Goal: Task Accomplishment & Management: Complete application form

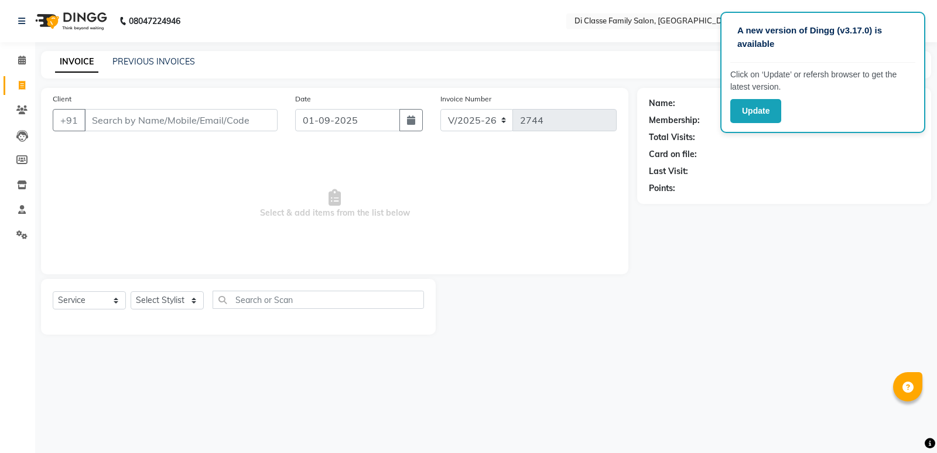
select select "6346"
select select "service"
click at [150, 57] on link "PREVIOUS INVOICES" at bounding box center [153, 61] width 83 height 11
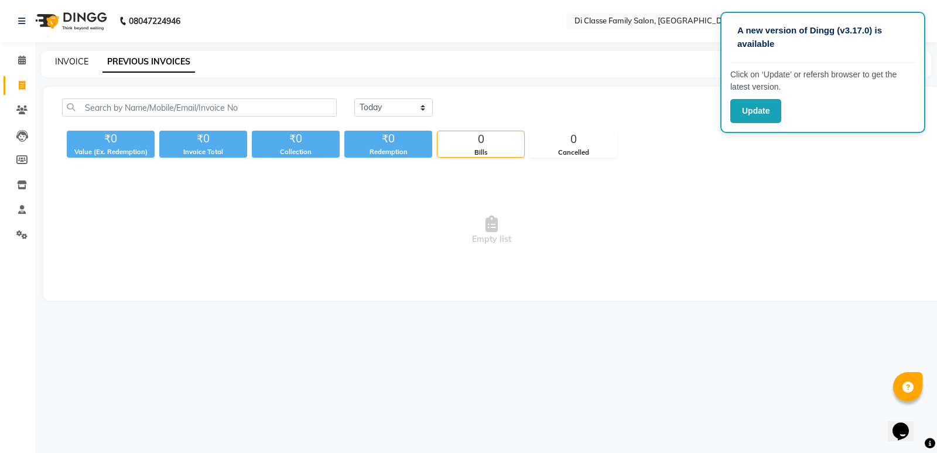
click at [68, 63] on link "INVOICE" at bounding box center [71, 61] width 33 height 11
select select "6346"
select select "service"
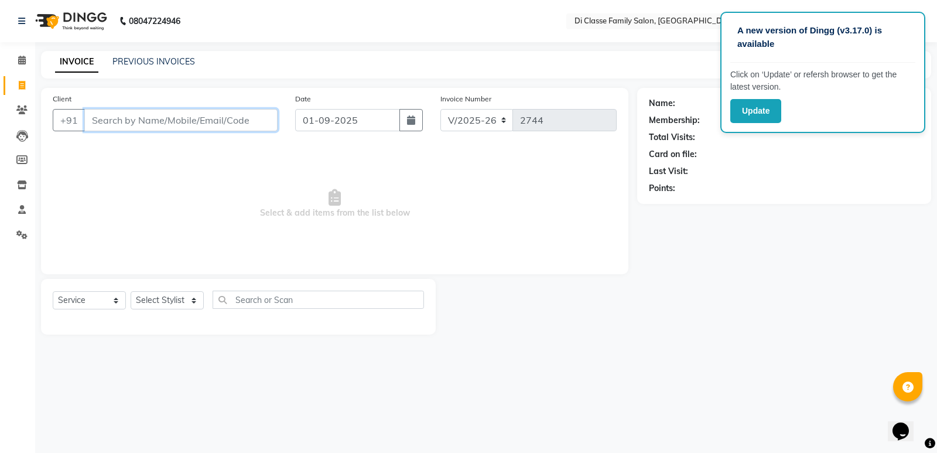
click at [207, 120] on input "Client" at bounding box center [180, 120] width 193 height 22
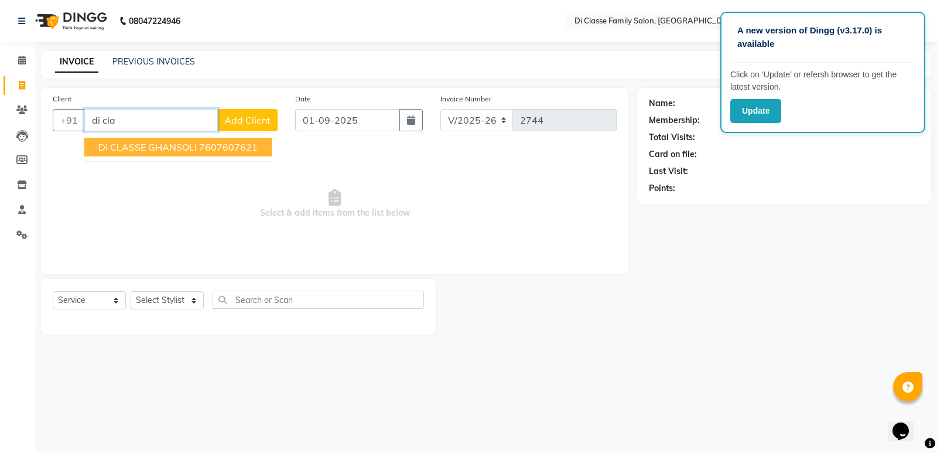
click at [212, 148] on ngb-highlight "7607607621" at bounding box center [228, 147] width 59 height 12
type input "7607607621"
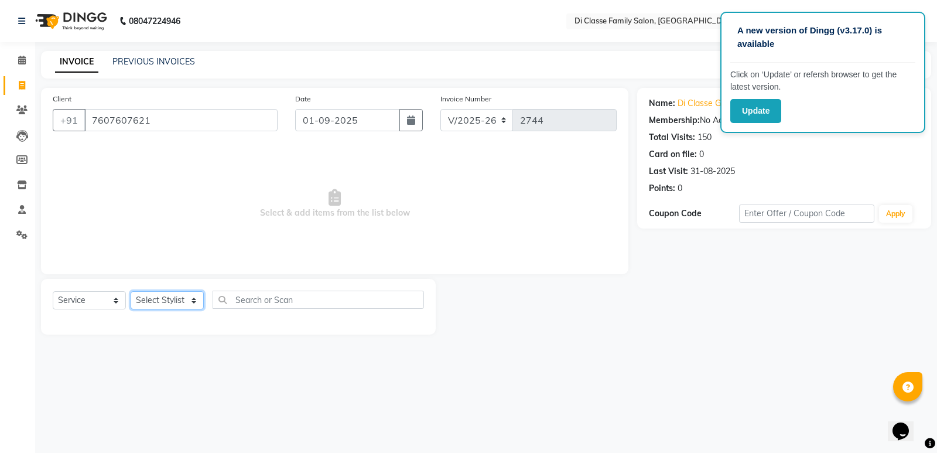
click at [172, 298] on select "Select Stylist ADMIN ANIKET Anu Ayaz Kadri Javed KAPIL SINGH KOMAL Payal Pooja …" at bounding box center [167, 300] width 73 height 18
click at [316, 217] on span "Select & add items from the list below" at bounding box center [335, 203] width 564 height 117
click at [164, 64] on link "PREVIOUS INVOICES" at bounding box center [153, 61] width 83 height 11
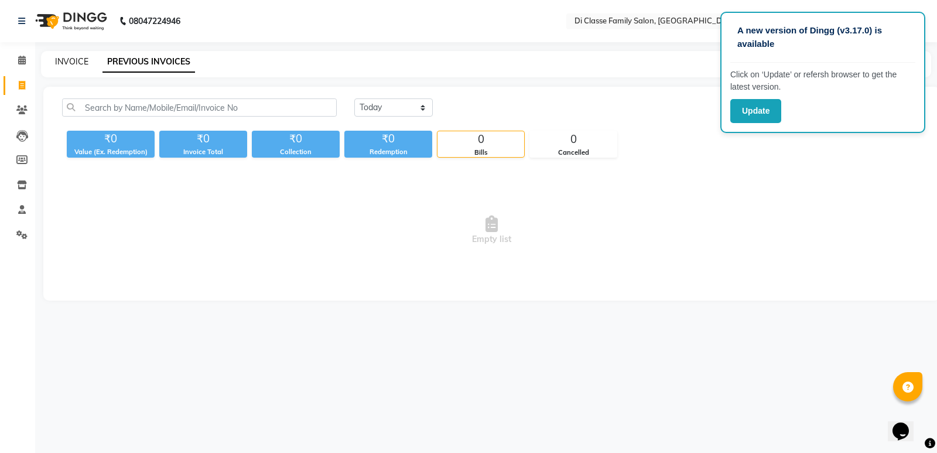
click at [70, 60] on link "INVOICE" at bounding box center [71, 61] width 33 height 11
select select "service"
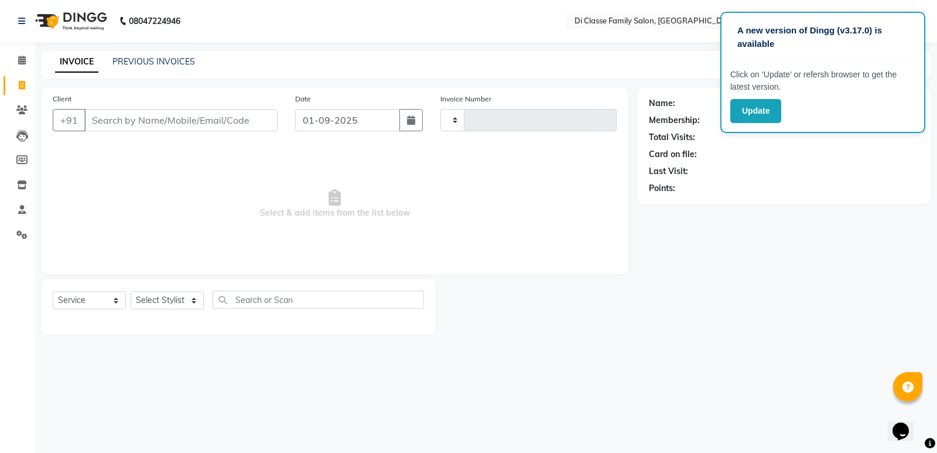
type input "2744"
select select "6346"
drag, startPoint x: 142, startPoint y: 293, endPoint x: 148, endPoint y: 293, distance: 6.5
click at [145, 293] on select "Select Stylist ADMIN ANIKET Anu Ayaz Kadri Javed KAPIL SINGH KOMAL Payal Pooja …" at bounding box center [167, 300] width 73 height 18
select select "50058"
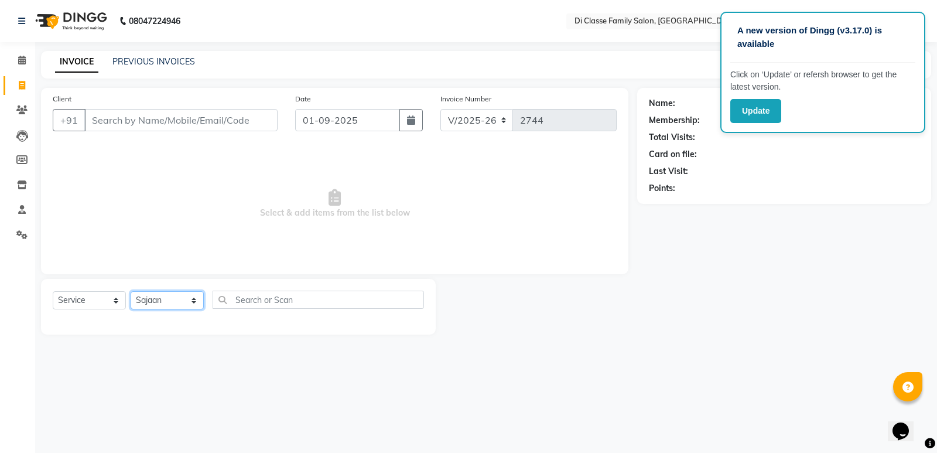
click at [131, 291] on select "Select Stylist ADMIN ANIKET Anu Ayaz Kadri Javed KAPIL SINGH KOMAL Payal Pooja …" at bounding box center [167, 300] width 73 height 18
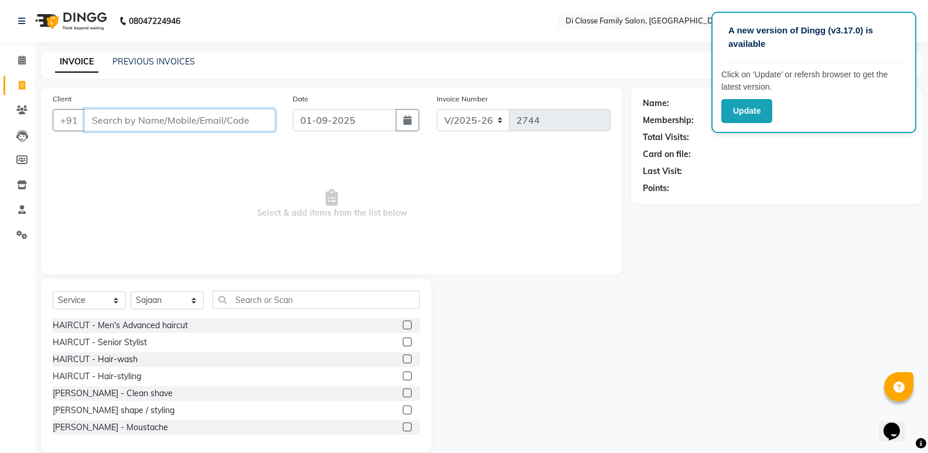
click at [106, 118] on input "Client" at bounding box center [179, 120] width 191 height 22
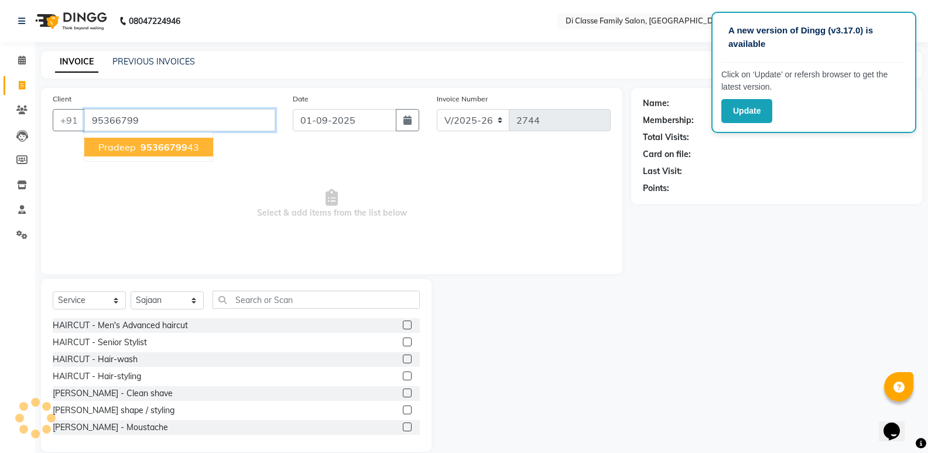
click at [177, 149] on span "95366799" at bounding box center [164, 147] width 47 height 12
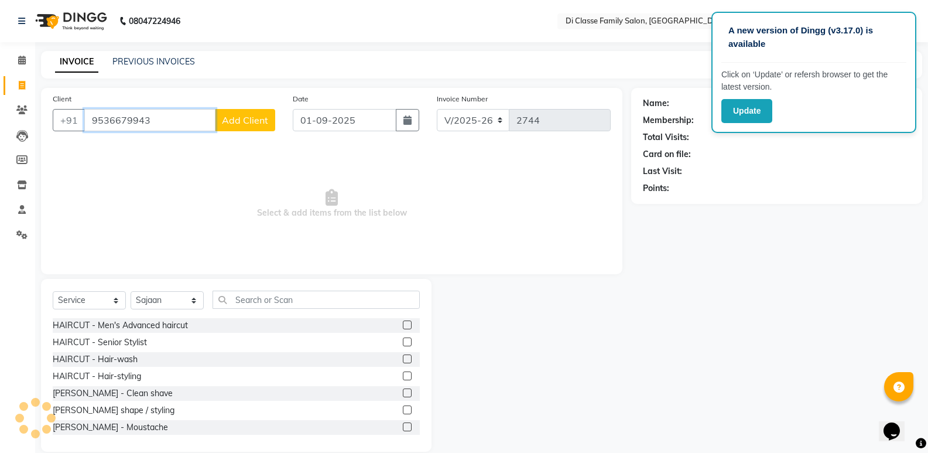
type input "9536679943"
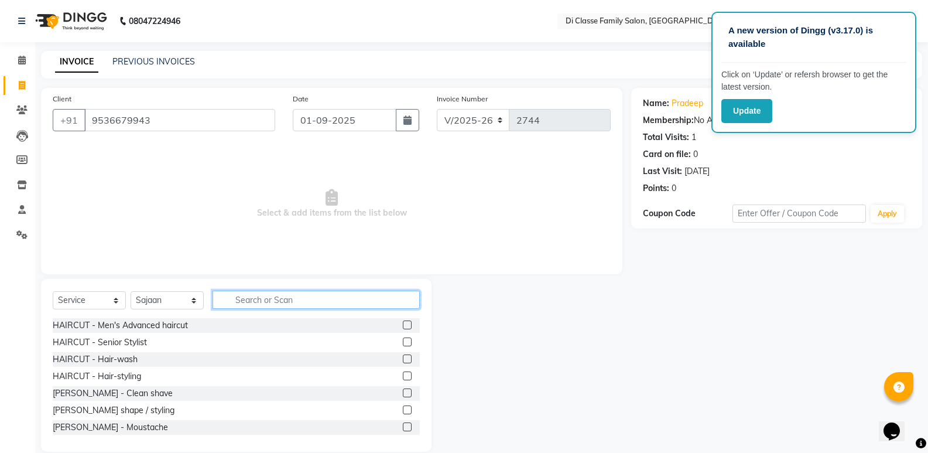
click at [274, 307] on input "text" at bounding box center [316, 300] width 207 height 18
click at [403, 325] on label at bounding box center [407, 324] width 9 height 9
click at [403, 325] on input "checkbox" at bounding box center [407, 326] width 8 height 8
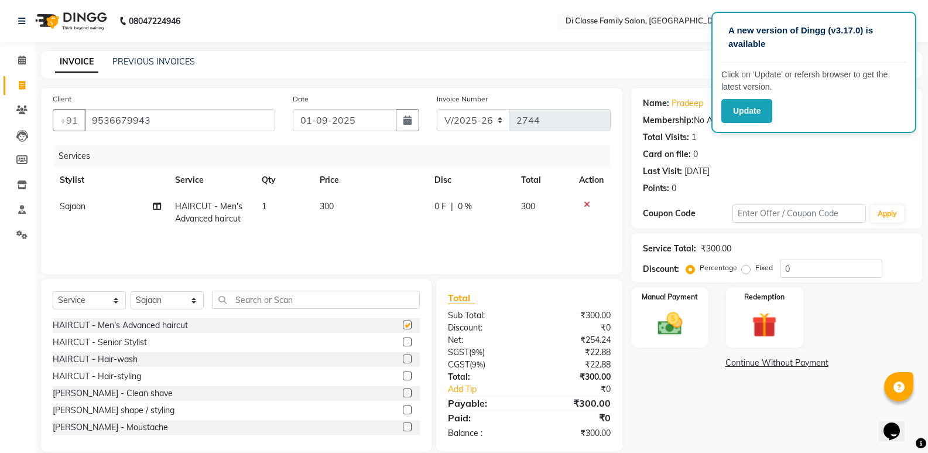
checkbox input "false"
click at [789, 267] on input "0" at bounding box center [831, 268] width 103 height 18
type input "015"
click at [686, 329] on img at bounding box center [670, 324] width 42 height 30
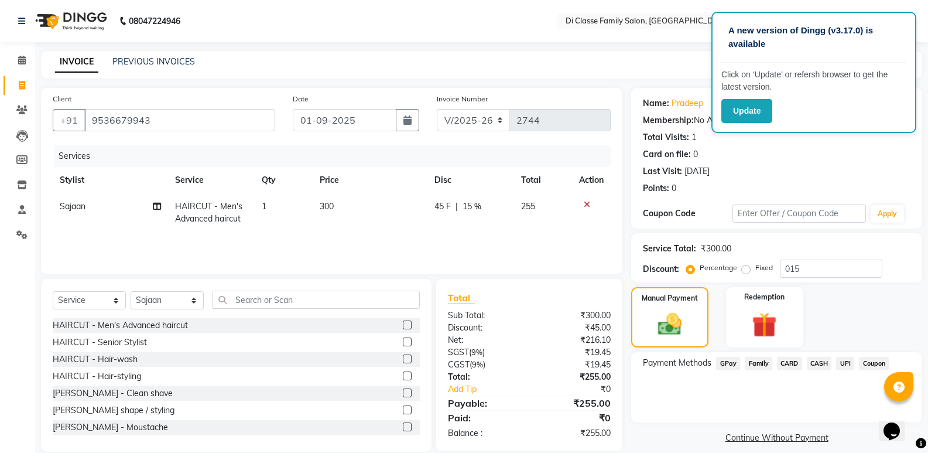
click at [723, 364] on span "GPay" at bounding box center [728, 363] width 24 height 13
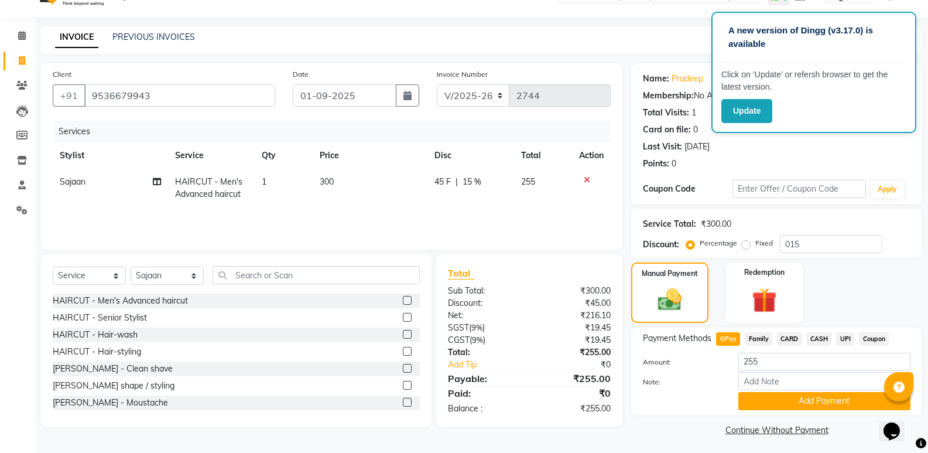
scroll to position [28, 0]
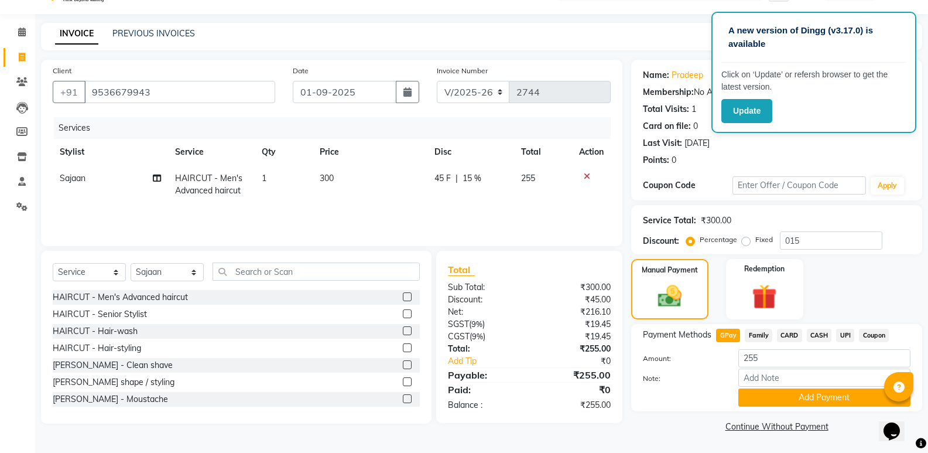
click at [77, 169] on td "Sajaan" at bounding box center [110, 184] width 115 height 39
select select "50058"
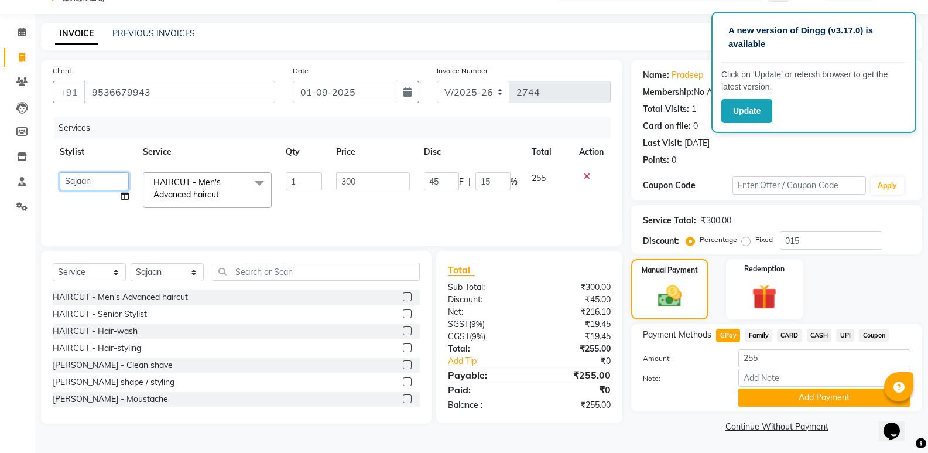
click at [76, 176] on select "ADMIN ANIKET Anu Ayaz Kadri Javed KAPIL SINGH KOMAL Payal Pooja rahul Rutik Sac…" at bounding box center [94, 181] width 69 height 18
select select "77033"
click at [766, 390] on button "Add Payment" at bounding box center [825, 397] width 172 height 18
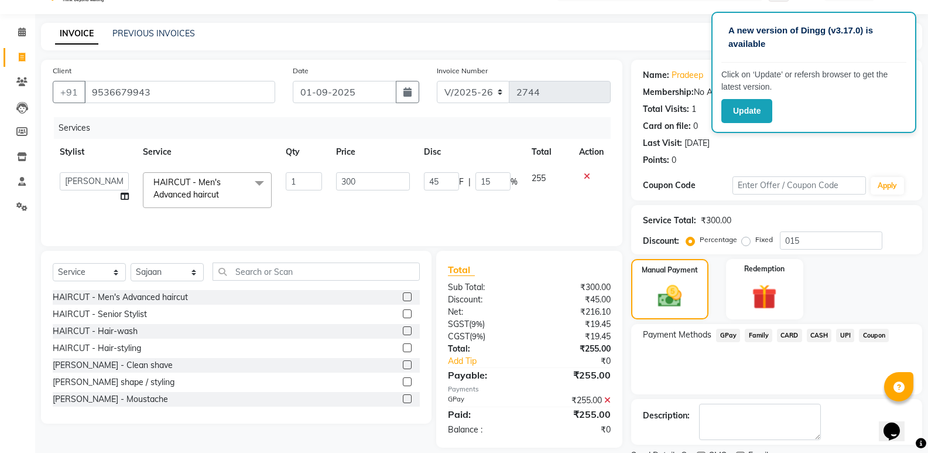
scroll to position [77, 0]
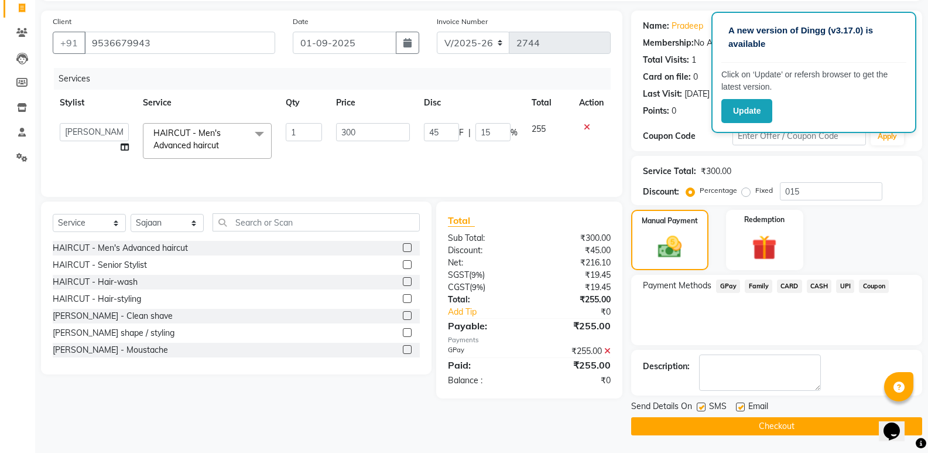
click at [764, 431] on button "Checkout" at bounding box center [776, 426] width 291 height 18
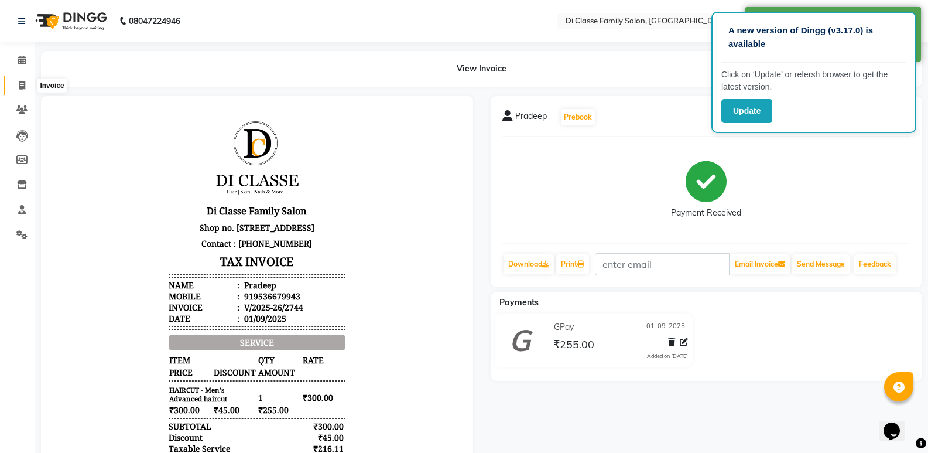
click at [13, 86] on span at bounding box center [22, 85] width 21 height 13
select select "6346"
select select "service"
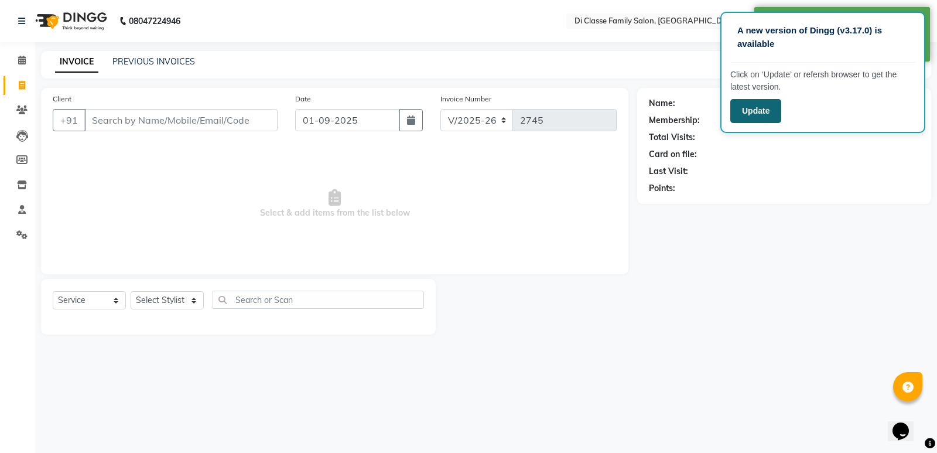
click at [766, 112] on button "Update" at bounding box center [755, 111] width 51 height 24
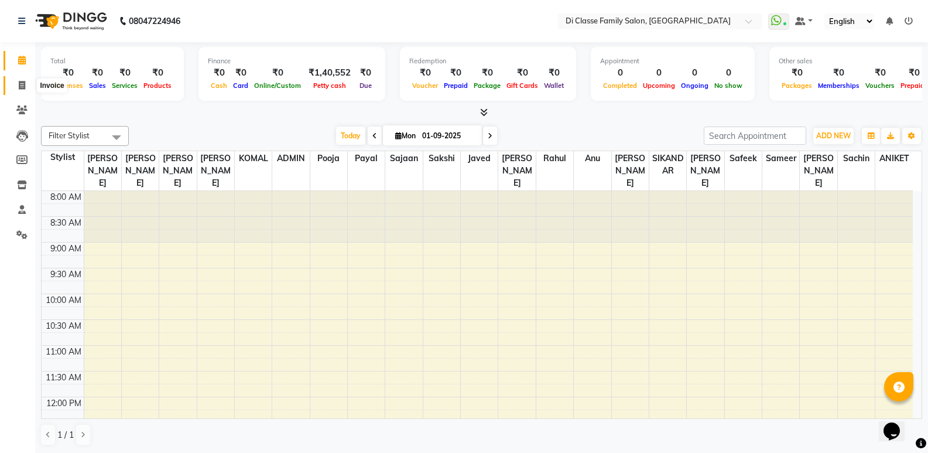
click at [15, 86] on span at bounding box center [22, 85] width 21 height 13
select select "6346"
select select "service"
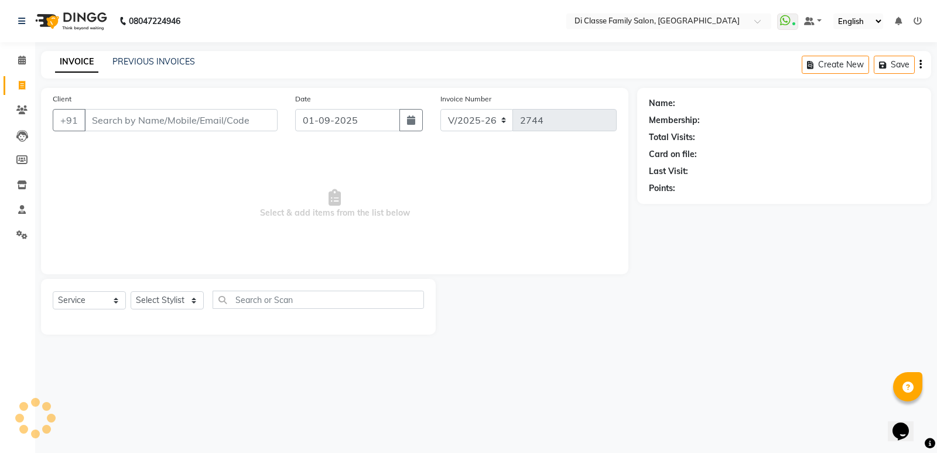
click at [135, 118] on input "Client" at bounding box center [180, 120] width 193 height 22
type input "7725996110"
click at [230, 117] on span "Add Client" at bounding box center [247, 120] width 46 height 12
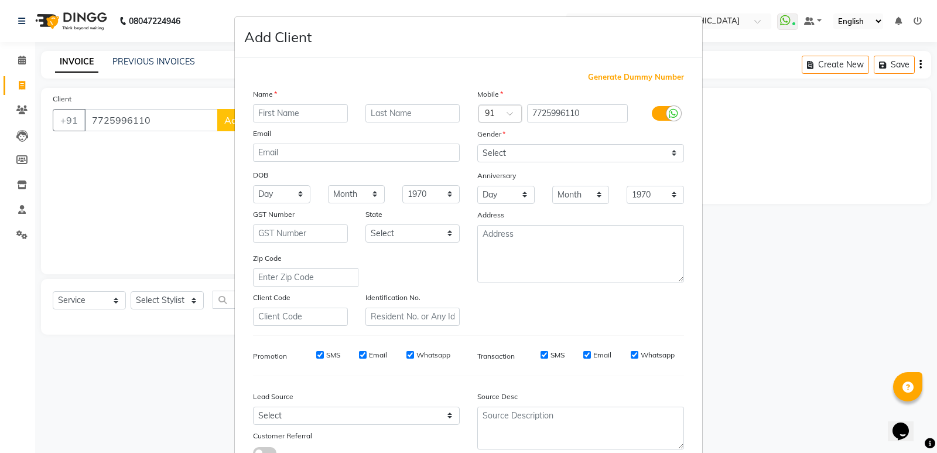
click at [279, 112] on input "text" at bounding box center [300, 113] width 95 height 18
click at [274, 112] on input "nikhhil" at bounding box center [300, 113] width 95 height 18
click at [107, 205] on ngb-modal-window "Add Client Generate Dummy Number Name nikhil Email DOB Day 01 02 03 04 05 06 07…" at bounding box center [468, 226] width 937 height 453
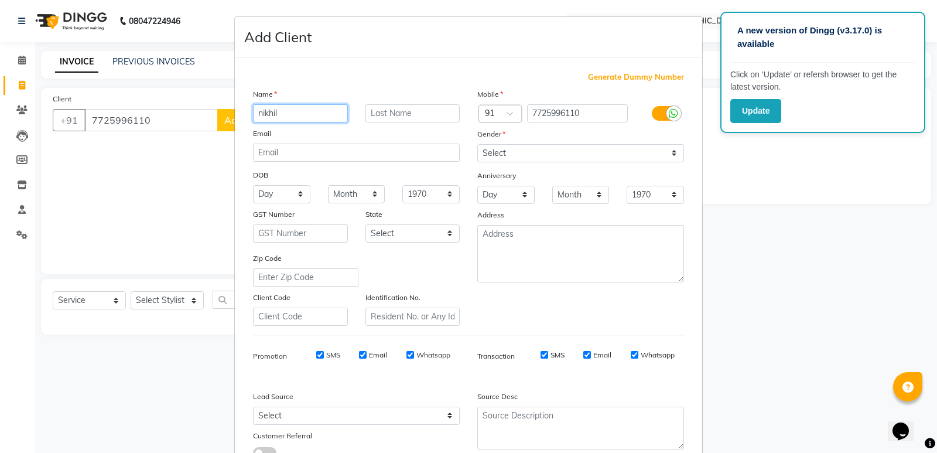
click at [259, 115] on input "nikhil" at bounding box center [300, 113] width 95 height 18
click at [303, 99] on div "Name" at bounding box center [356, 96] width 224 height 16
click at [303, 104] on div "Name Nikhil Email DOB Day 01 02 03 04 05 06 07 08 09 10 11 12 13 14 15 16 17 18…" at bounding box center [356, 207] width 224 height 238
click at [312, 131] on div "Name Nikhil Email DOB Day 01 02 03 04 05 06 07 08 09 10 11 12 13 14 15 16 17 18…" at bounding box center [356, 207] width 224 height 238
type input "Nikhil Jain"
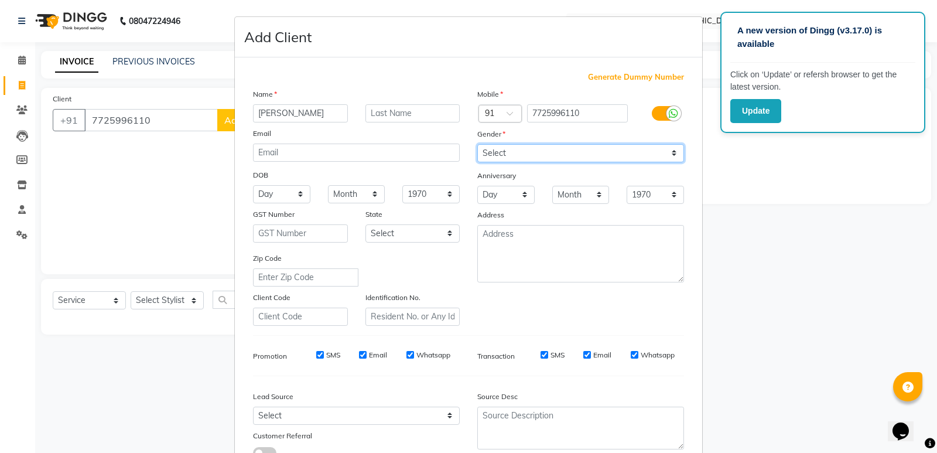
click at [611, 160] on select "Select Male Female Other Prefer Not To Say" at bounding box center [580, 153] width 207 height 18
click at [477, 144] on select "Select Male Female Other Prefer Not To Say" at bounding box center [580, 153] width 207 height 18
click at [578, 155] on select "Select Male Female Other Prefer Not To Say" at bounding box center [580, 153] width 207 height 18
select select "male"
click at [477, 144] on select "Select Male Female Other Prefer Not To Say" at bounding box center [580, 153] width 207 height 18
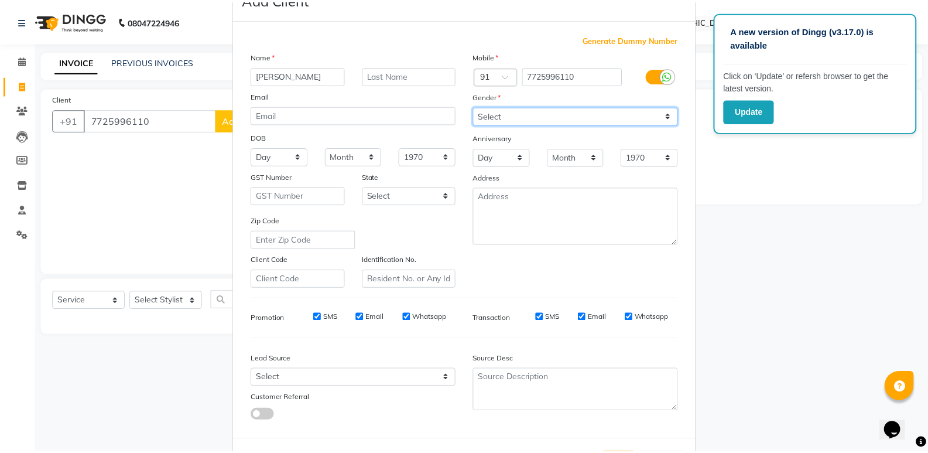
scroll to position [88, 0]
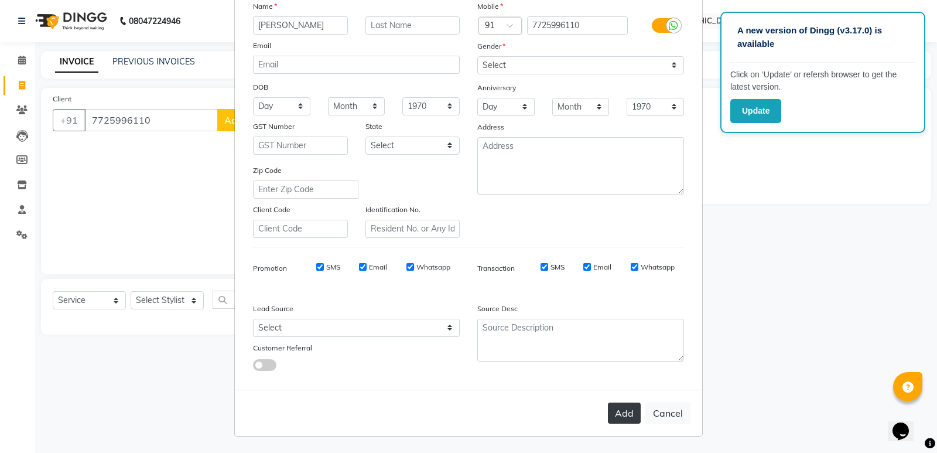
click at [608, 413] on button "Add" at bounding box center [624, 412] width 33 height 21
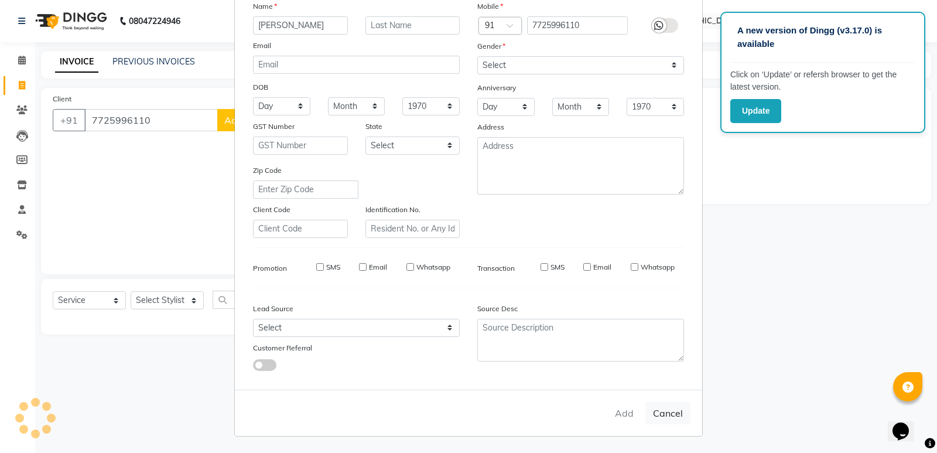
select select
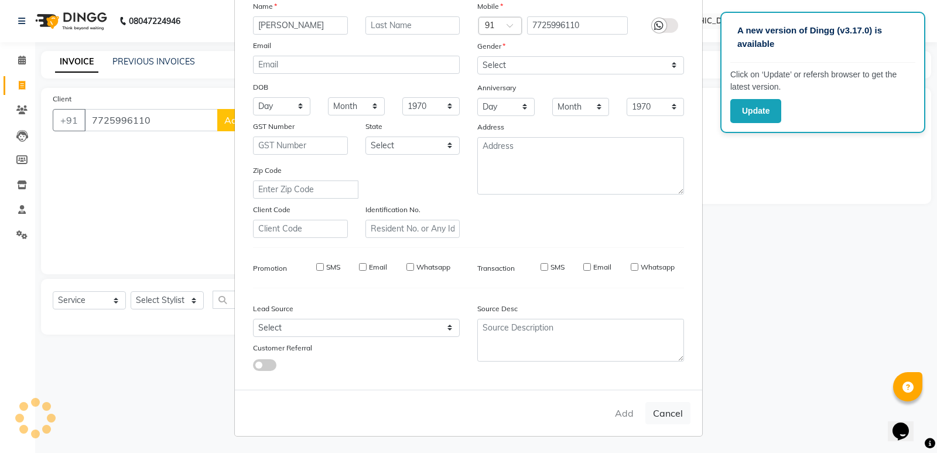
select select
checkbox input "false"
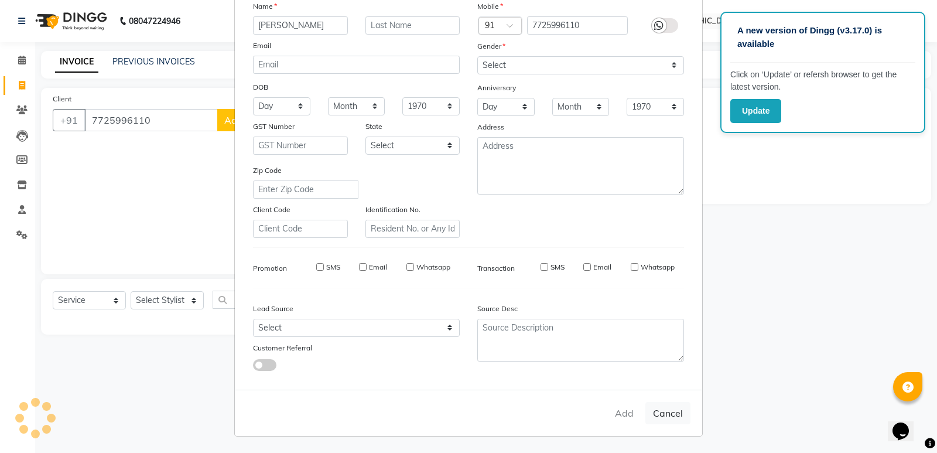
checkbox input "false"
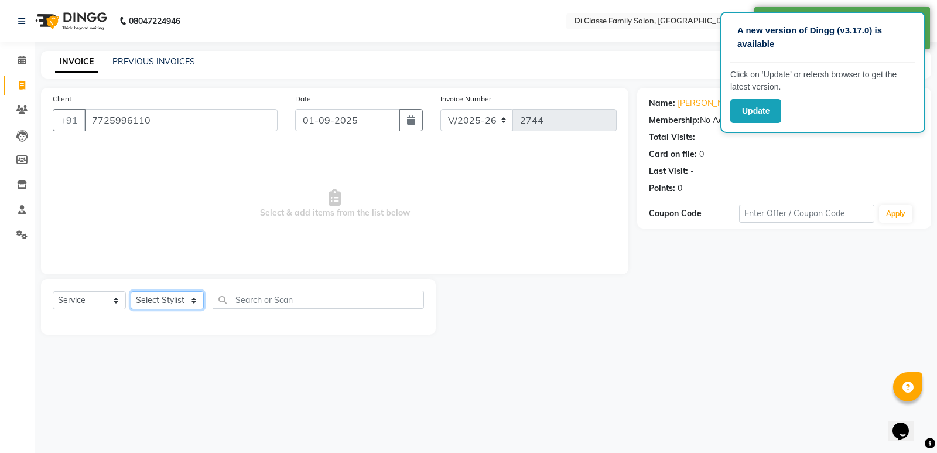
click at [195, 300] on select "Select Stylist ADMIN [PERSON_NAME] [PERSON_NAME] [PERSON_NAME] KAPIL [PERSON_NA…" at bounding box center [167, 300] width 73 height 18
select select "50058"
click at [131, 291] on select "Select Stylist ADMIN [PERSON_NAME] [PERSON_NAME] [PERSON_NAME] KAPIL [PERSON_NA…" at bounding box center [167, 300] width 73 height 18
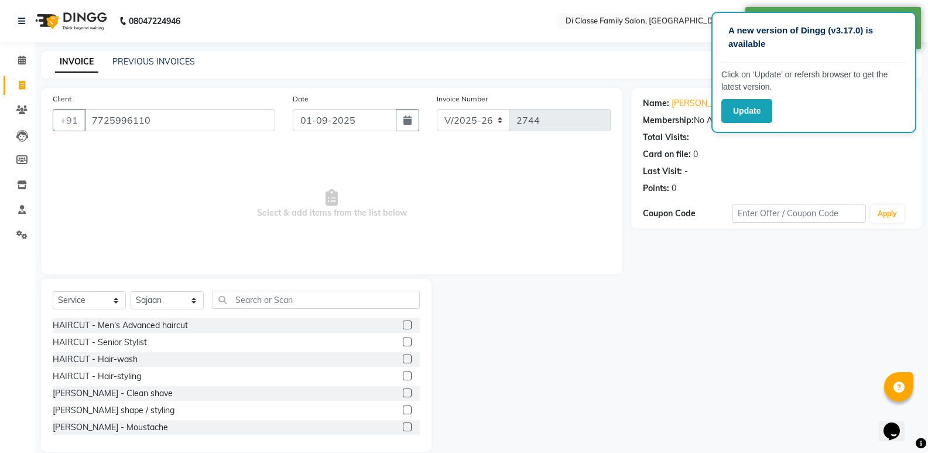
click at [403, 328] on label at bounding box center [407, 324] width 9 height 9
click at [403, 328] on input "checkbox" at bounding box center [407, 326] width 8 height 8
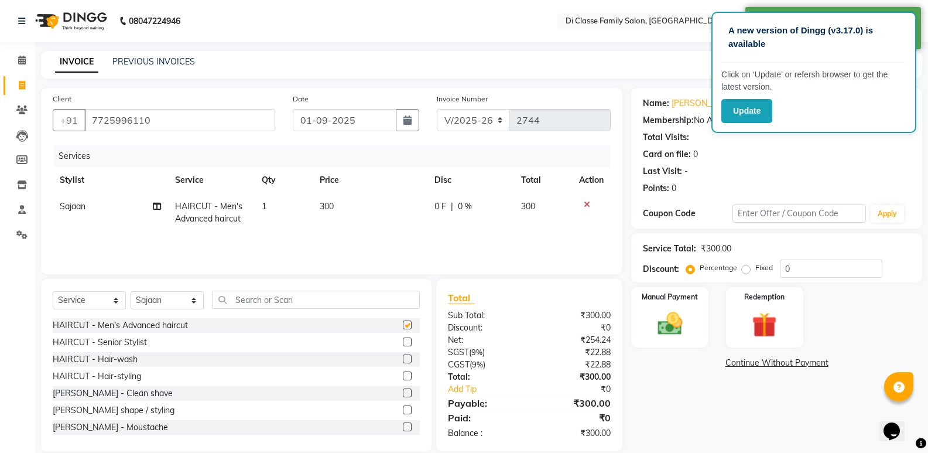
checkbox input "false"
click at [403, 409] on label at bounding box center [407, 409] width 9 height 9
click at [403, 409] on input "checkbox" at bounding box center [407, 410] width 8 height 8
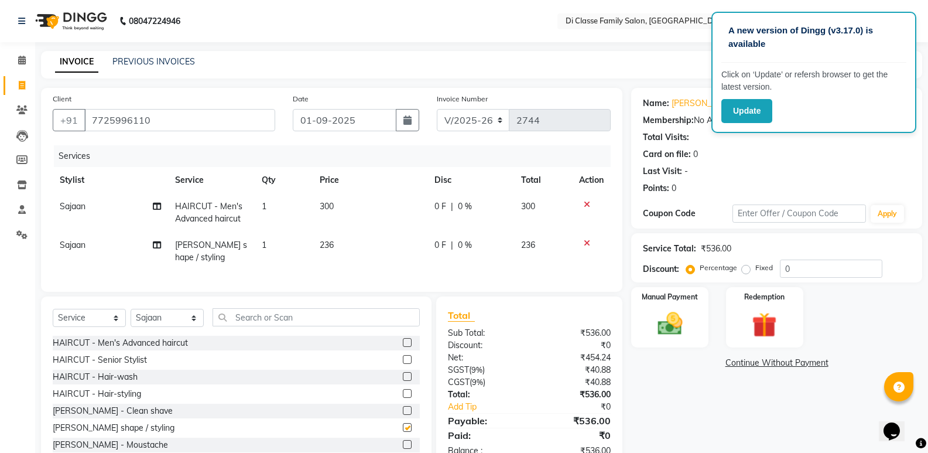
checkbox input "false"
click at [660, 312] on img at bounding box center [670, 324] width 42 height 30
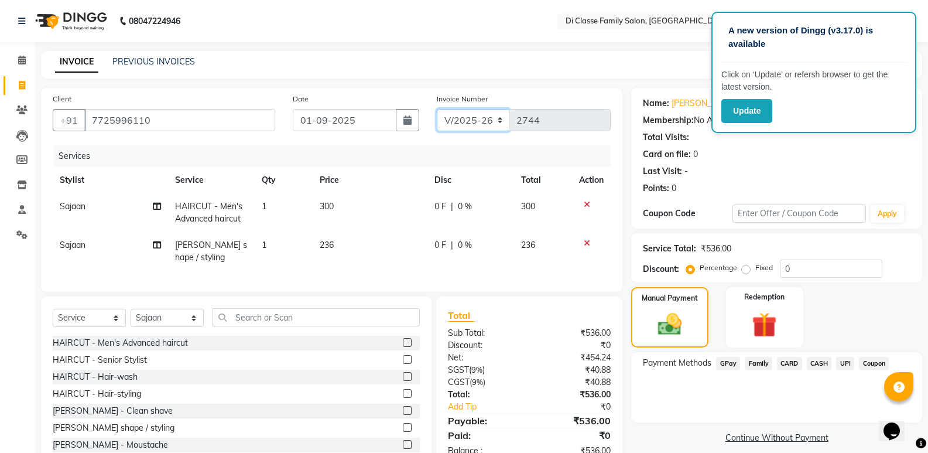
click at [471, 122] on select "INV/2025 V/2025-26" at bounding box center [473, 120] width 73 height 22
select select "8538"
click at [437, 109] on select "INV/2025 V/2025-26" at bounding box center [473, 120] width 73 height 22
type input "0304"
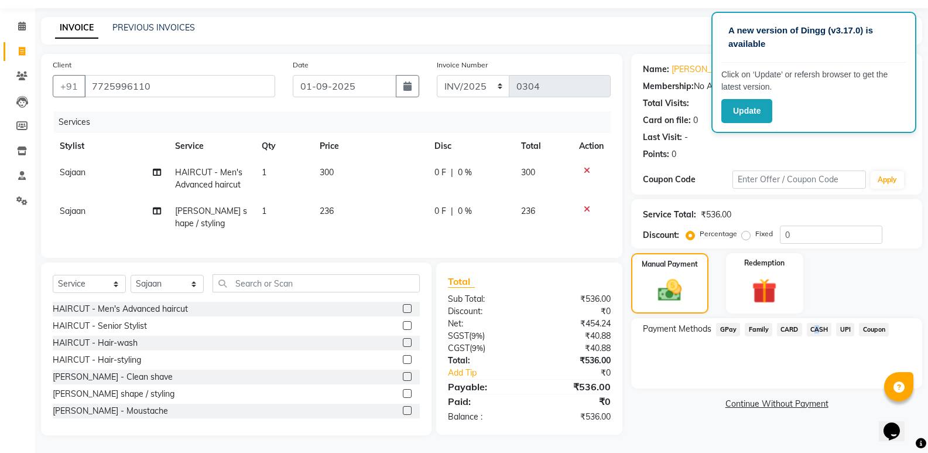
click at [813, 323] on span "CASH" at bounding box center [819, 329] width 25 height 13
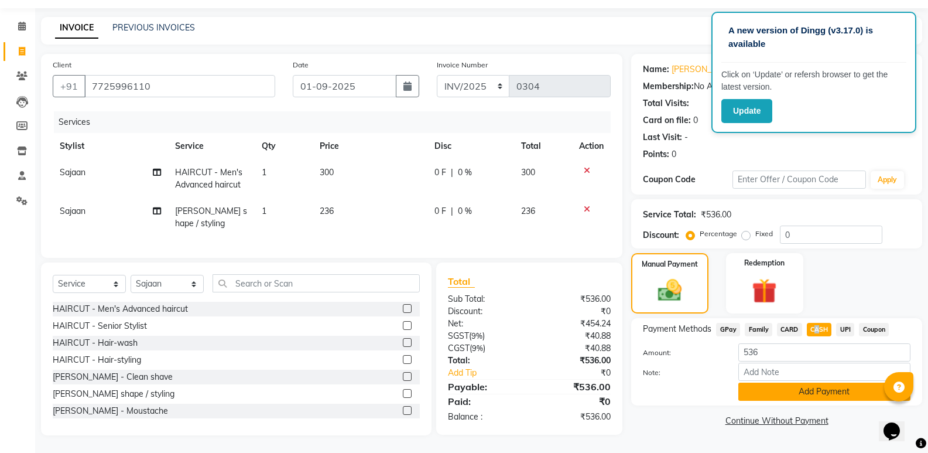
click at [799, 387] on button "Add Payment" at bounding box center [825, 391] width 172 height 18
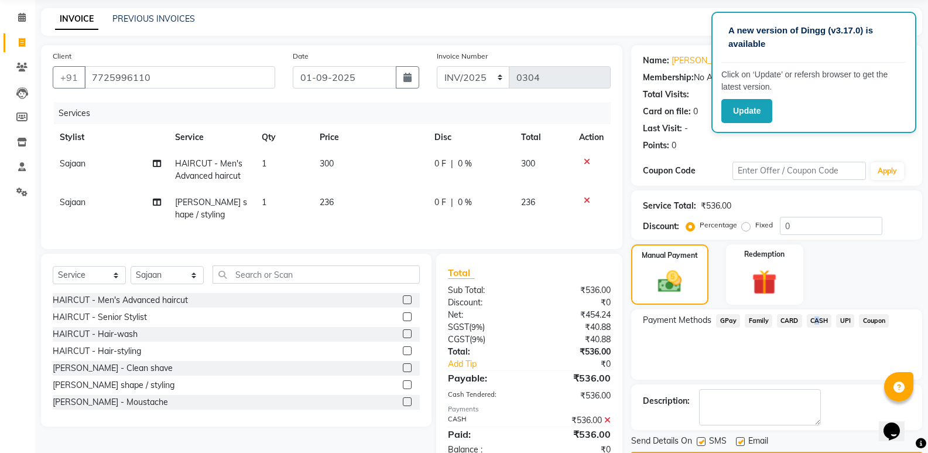
scroll to position [84, 0]
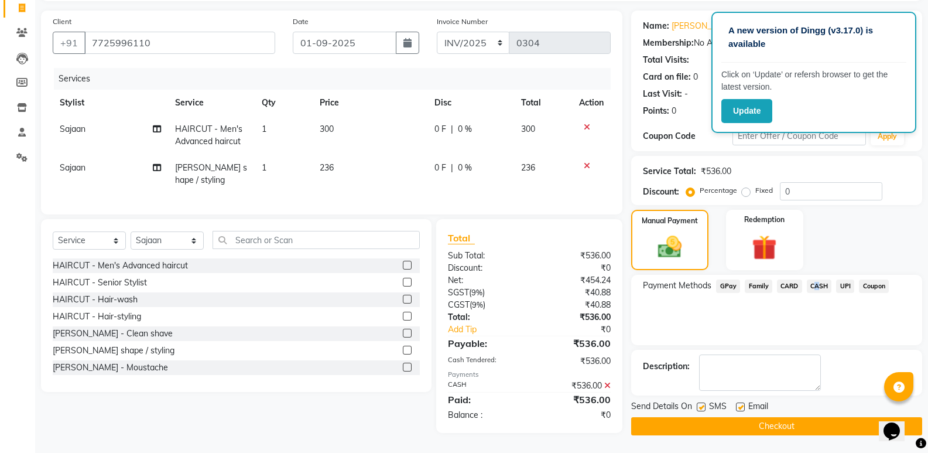
click at [791, 417] on button "Checkout" at bounding box center [776, 426] width 291 height 18
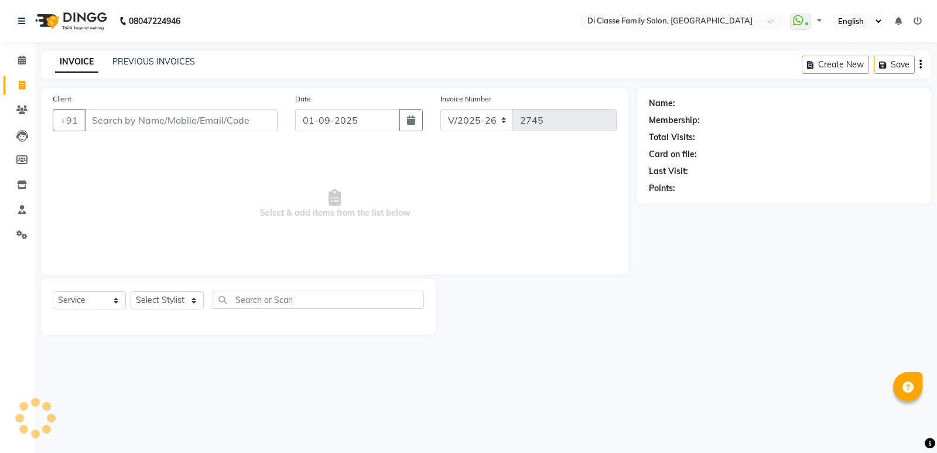
select select "6346"
select select "service"
click at [122, 118] on input "Client" at bounding box center [180, 120] width 193 height 22
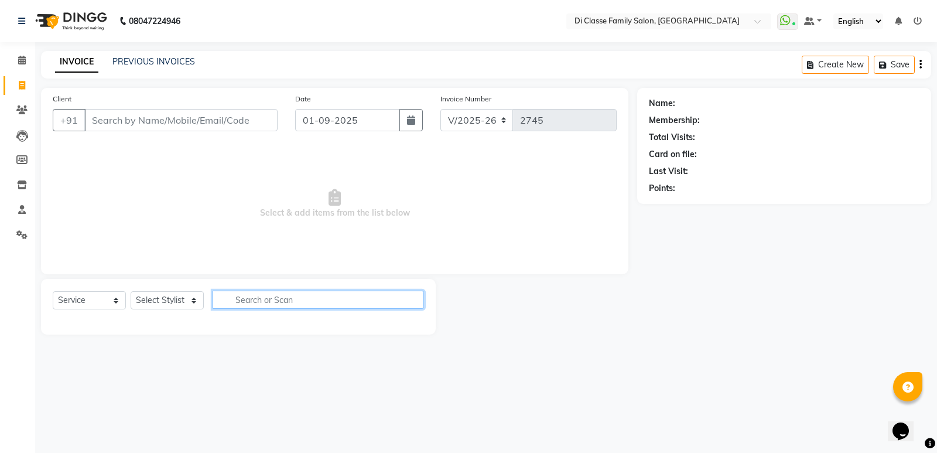
drag, startPoint x: 226, startPoint y: 293, endPoint x: 180, endPoint y: 304, distance: 47.0
click at [222, 293] on input "text" at bounding box center [318, 300] width 211 height 18
click at [177, 302] on select "Select Stylist ADMIN [PERSON_NAME] [PERSON_NAME] [PERSON_NAME] KAPIL [PERSON_NA…" at bounding box center [167, 300] width 73 height 18
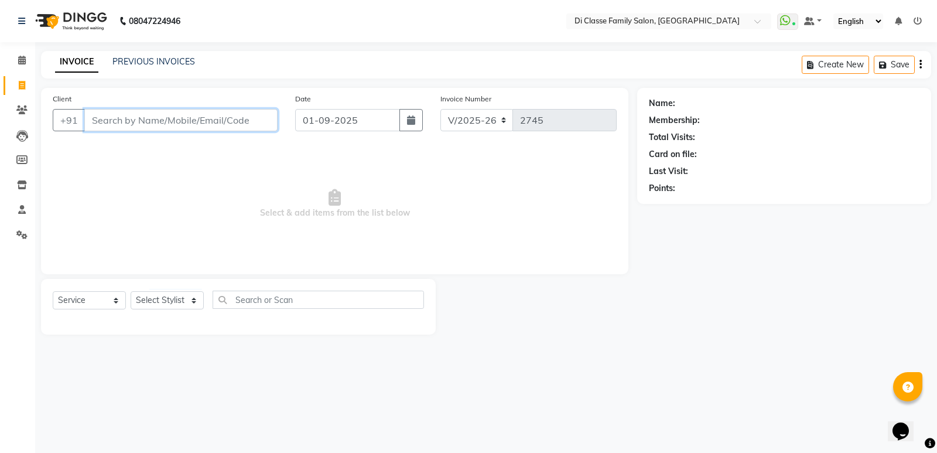
drag, startPoint x: 268, startPoint y: 119, endPoint x: 289, endPoint y: 124, distance: 22.2
click at [267, 120] on input "Client" at bounding box center [180, 120] width 193 height 22
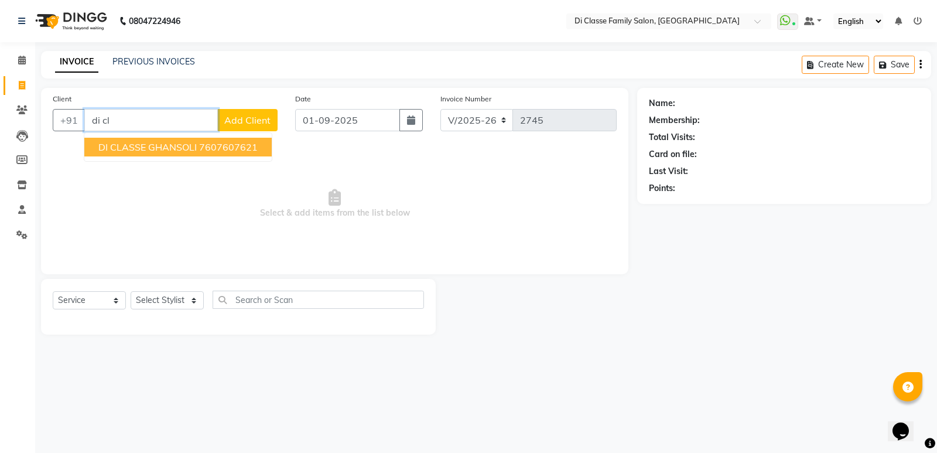
click at [233, 148] on ngb-highlight "7607607621" at bounding box center [228, 147] width 59 height 12
type input "7607607621"
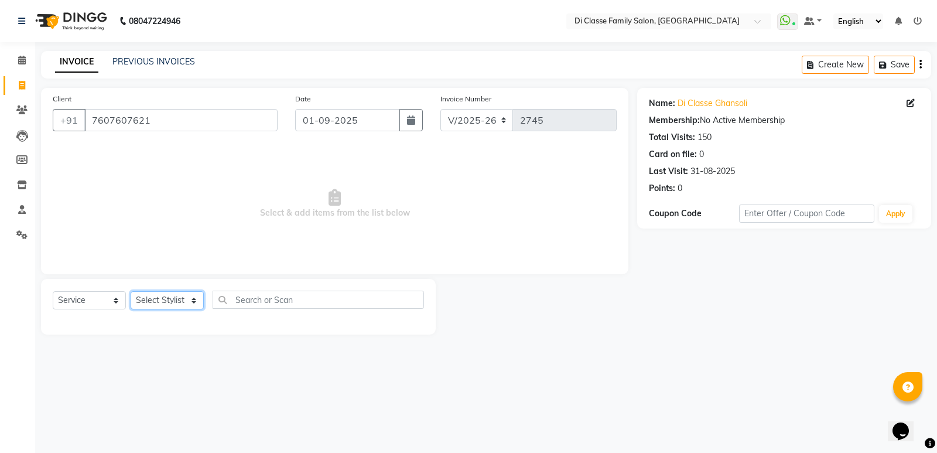
click at [187, 292] on select "Select Stylist ADMIN [PERSON_NAME] [PERSON_NAME] [PERSON_NAME] KAPIL [PERSON_NA…" at bounding box center [167, 300] width 73 height 18
select select "77033"
click at [131, 291] on select "Select Stylist ADMIN [PERSON_NAME] [PERSON_NAME] [PERSON_NAME] KAPIL [PERSON_NA…" at bounding box center [167, 300] width 73 height 18
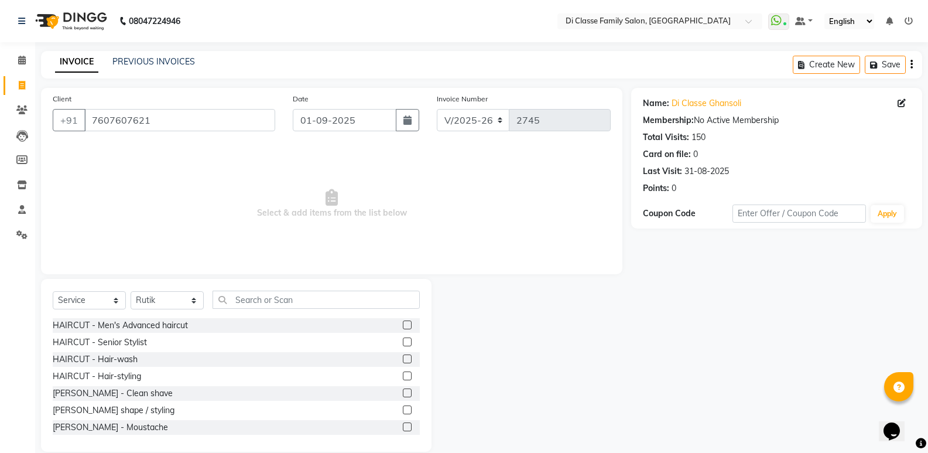
click at [403, 321] on label at bounding box center [407, 324] width 9 height 9
click at [403, 322] on input "checkbox" at bounding box center [407, 326] width 8 height 8
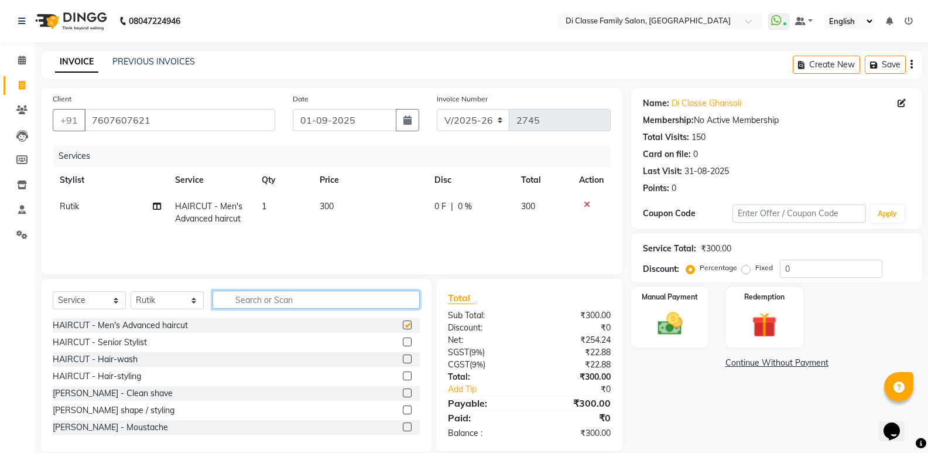
click at [363, 298] on input "text" at bounding box center [316, 300] width 207 height 18
checkbox input "false"
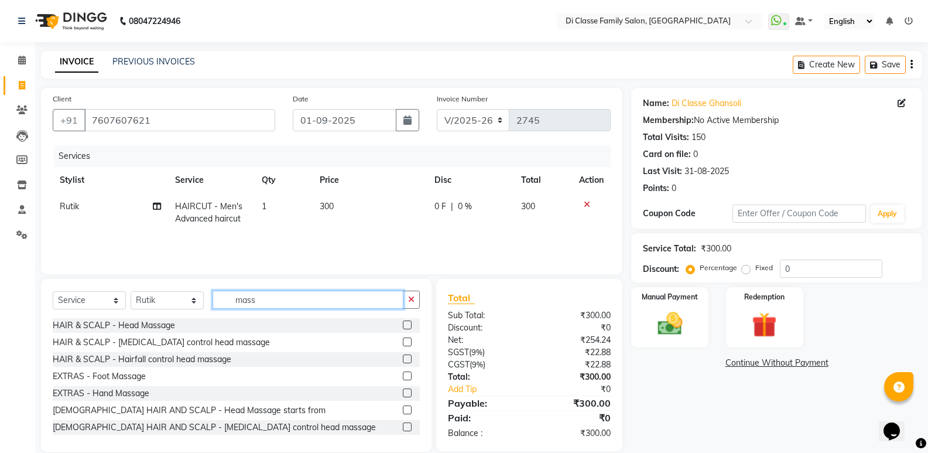
type input "mass"
click at [403, 321] on label at bounding box center [407, 324] width 9 height 9
click at [403, 322] on input "checkbox" at bounding box center [407, 326] width 8 height 8
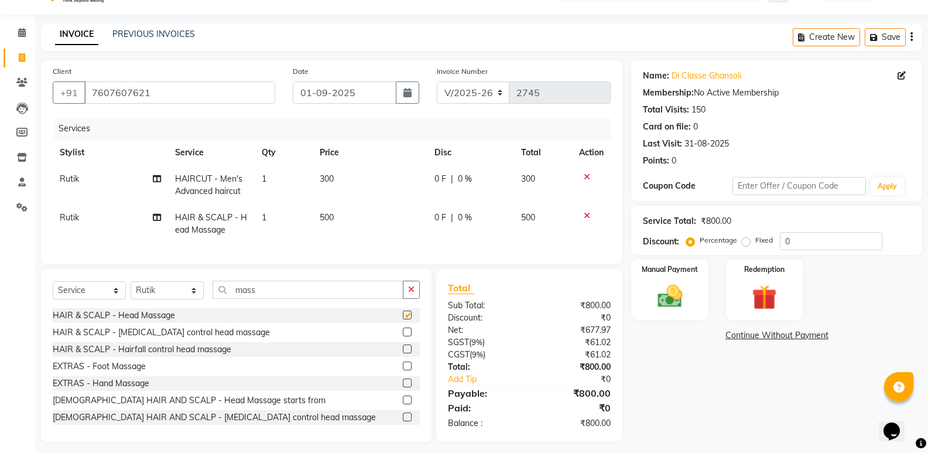
checkbox input "false"
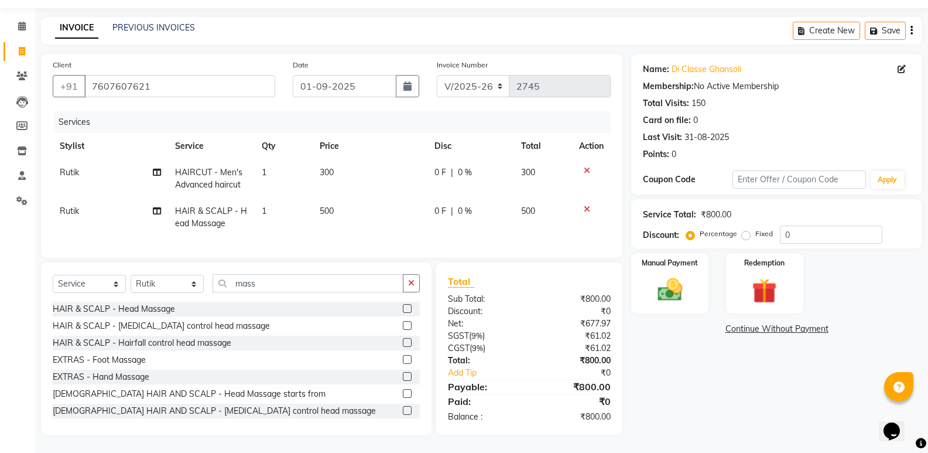
click at [690, 377] on div "Name: Di Classe Ghansoli Membership: No Active Membership Total Visits: 150 Car…" at bounding box center [781, 244] width 300 height 381
click at [670, 282] on img at bounding box center [670, 290] width 42 height 30
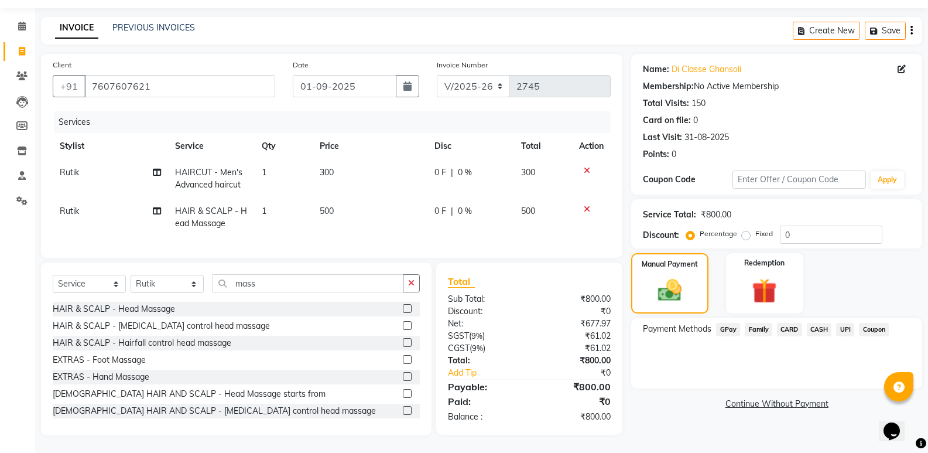
click at [729, 323] on span "GPay" at bounding box center [728, 329] width 24 height 13
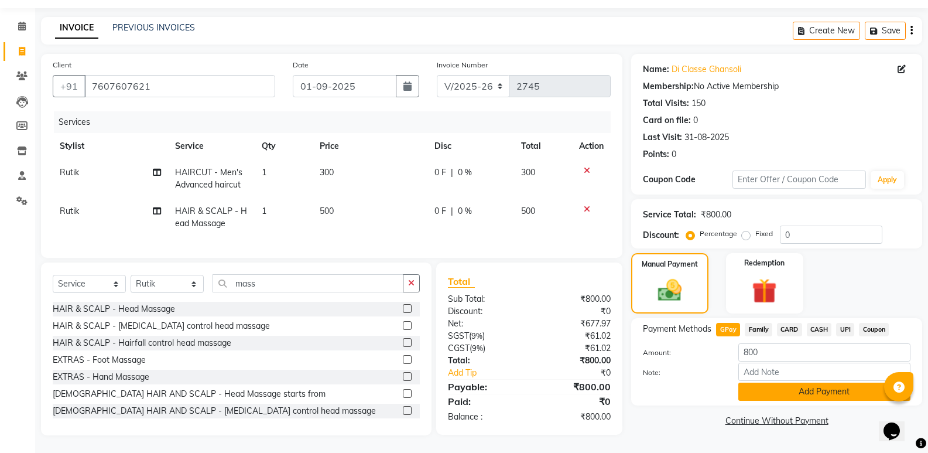
click at [845, 384] on button "Add Payment" at bounding box center [825, 391] width 172 height 18
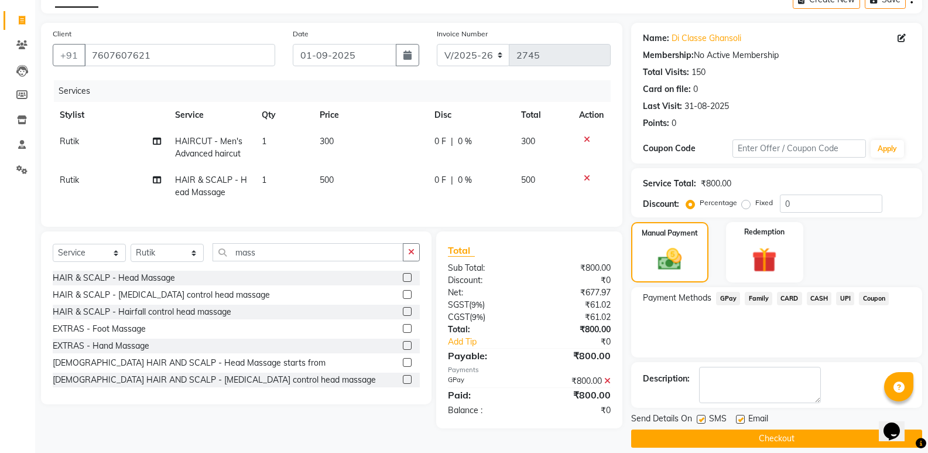
scroll to position [77, 0]
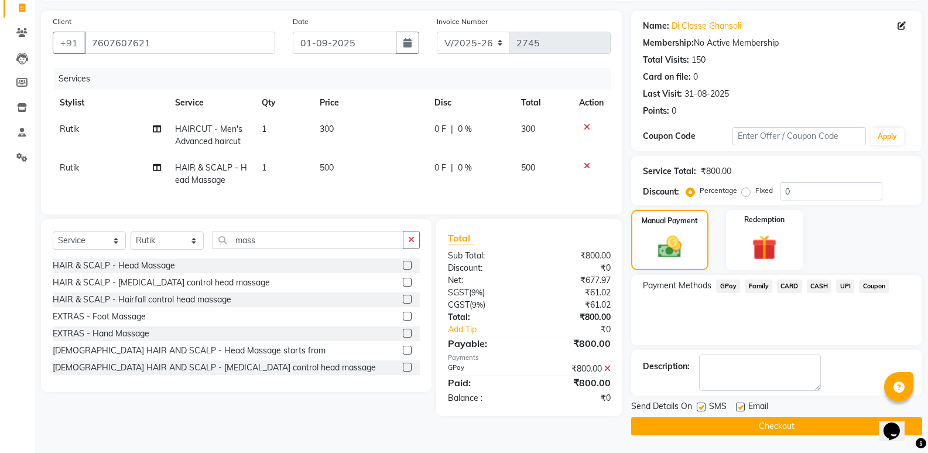
click at [828, 422] on button "Checkout" at bounding box center [776, 426] width 291 height 18
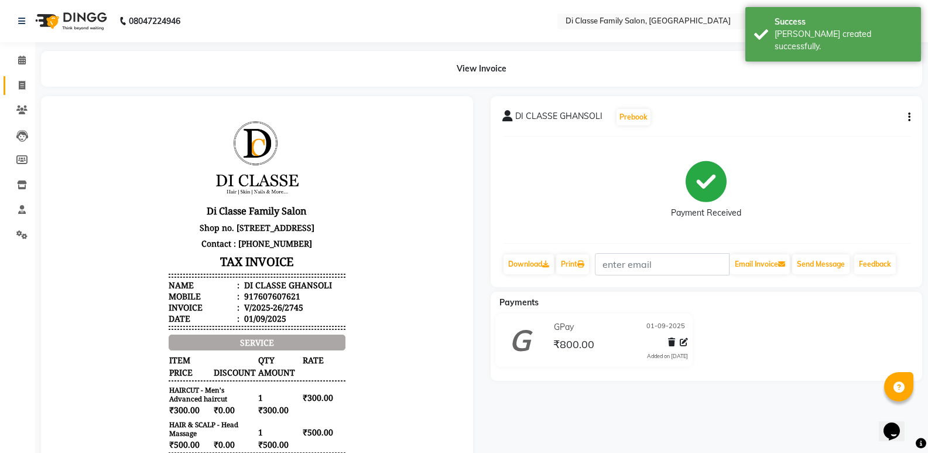
click at [24, 93] on link "Invoice" at bounding box center [18, 85] width 28 height 19
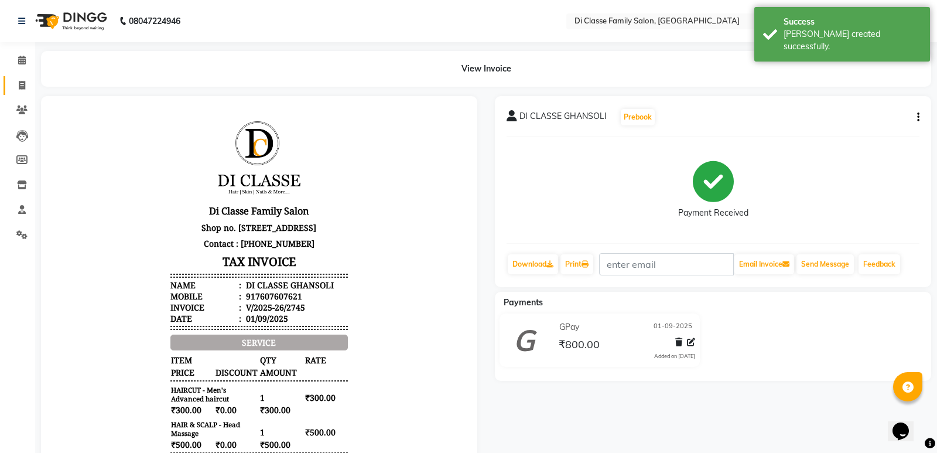
select select "6346"
select select "service"
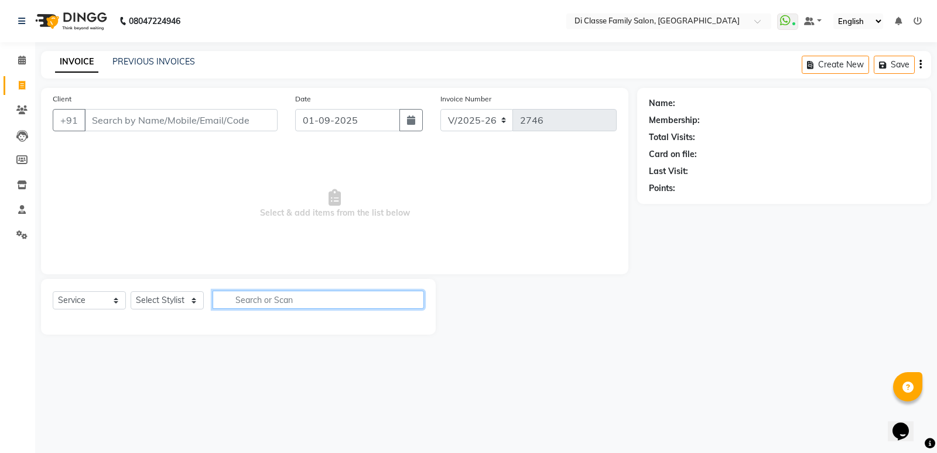
drag, startPoint x: 305, startPoint y: 292, endPoint x: 250, endPoint y: 288, distance: 55.2
click at [303, 293] on input "text" at bounding box center [318, 300] width 211 height 18
click at [148, 55] on div "INVOICE PREVIOUS INVOICES Create New Save" at bounding box center [486, 65] width 890 height 28
click at [150, 57] on link "PREVIOUS INVOICES" at bounding box center [153, 61] width 83 height 11
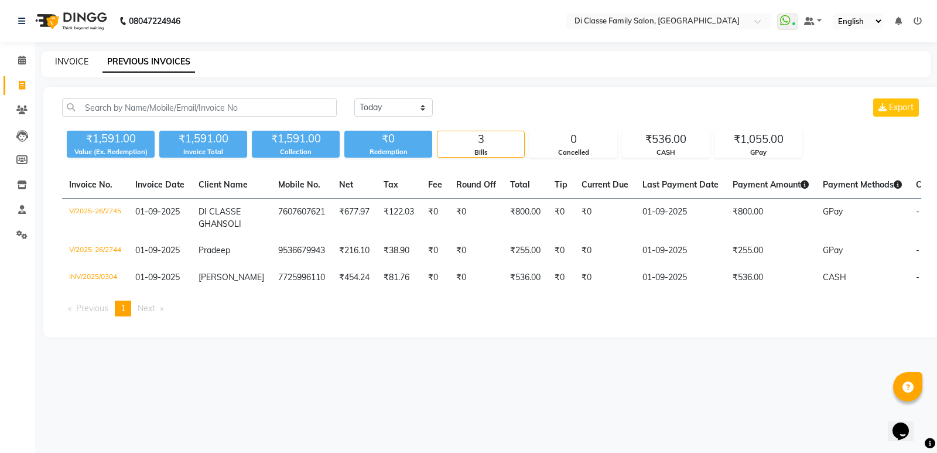
click at [72, 57] on link "INVOICE" at bounding box center [71, 61] width 33 height 11
select select "service"
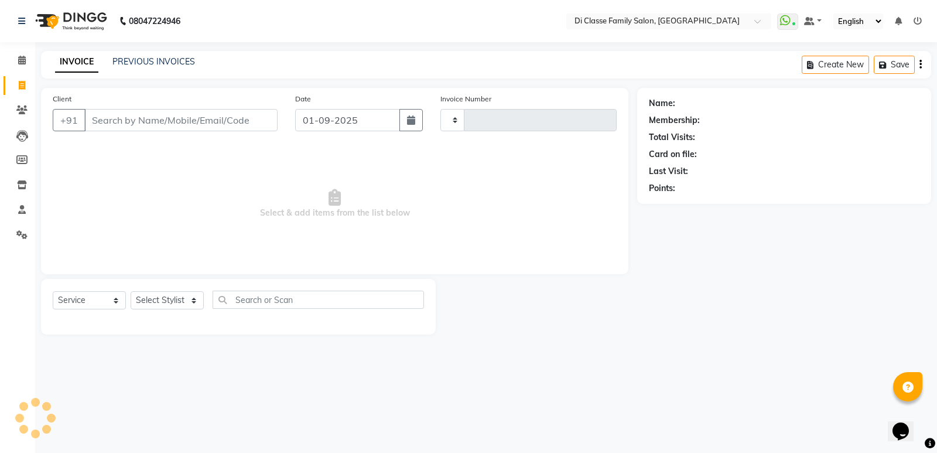
type input "2746"
select select "6346"
click at [150, 61] on link "PREVIOUS INVOICES" at bounding box center [153, 61] width 83 height 11
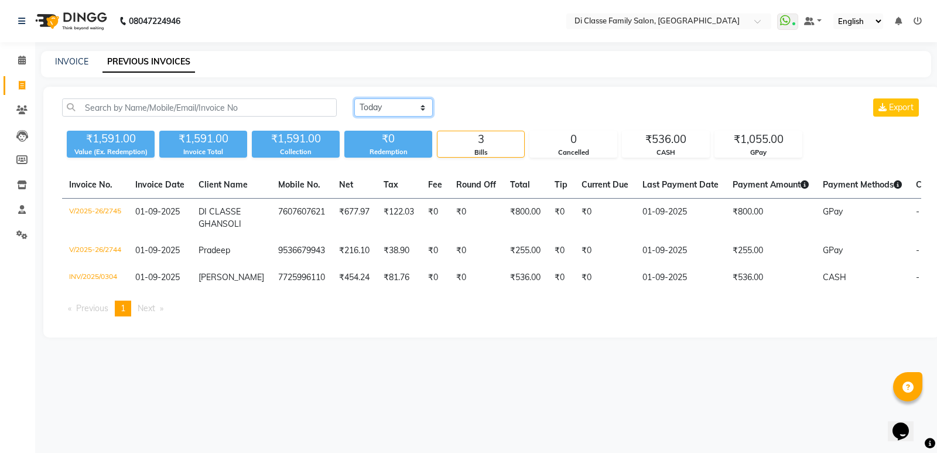
click at [415, 111] on select "Today Yesterday Custom Range" at bounding box center [393, 107] width 78 height 18
select select "yesterday"
click at [354, 98] on select "Today Yesterday Custom Range" at bounding box center [393, 107] width 78 height 18
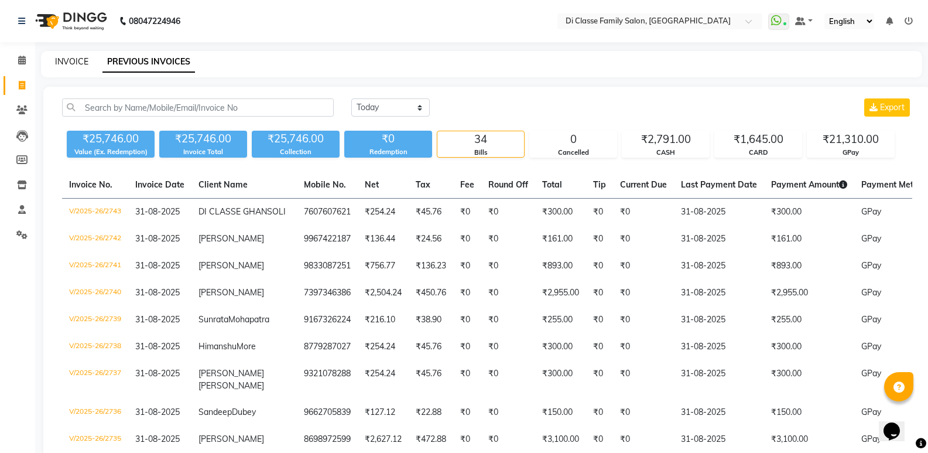
click at [69, 62] on link "INVOICE" at bounding box center [71, 61] width 33 height 11
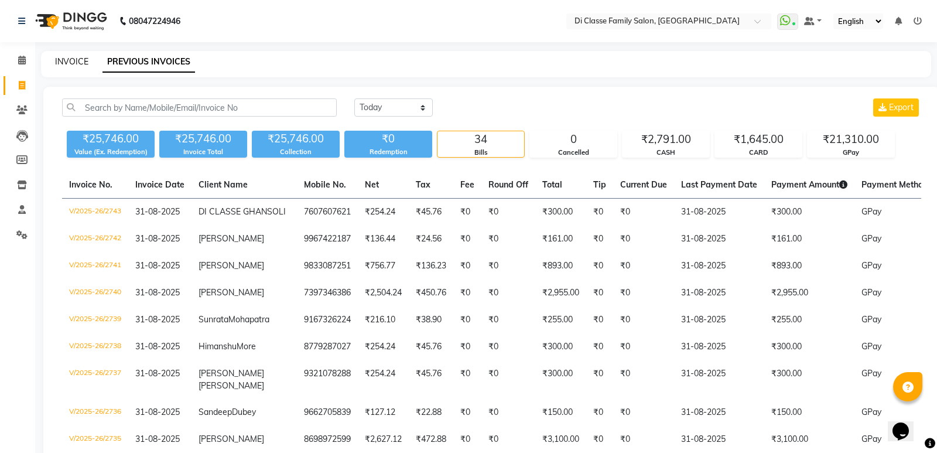
select select "6346"
select select "service"
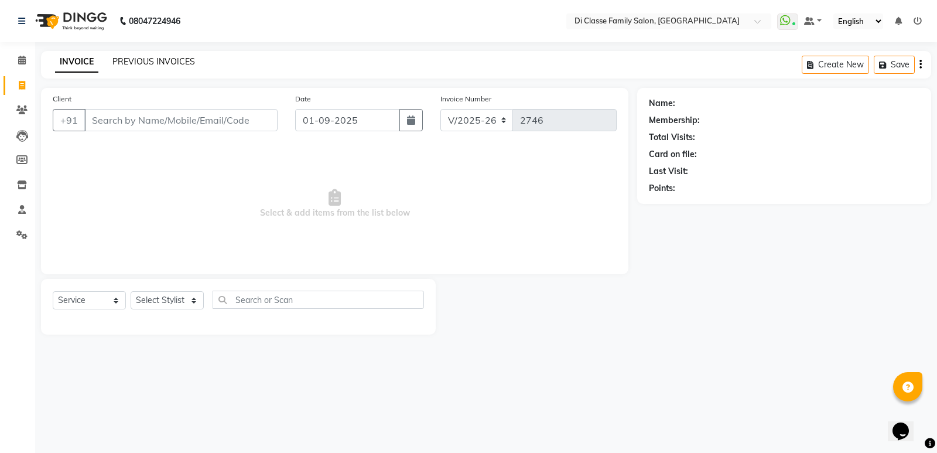
click at [175, 60] on link "PREVIOUS INVOICES" at bounding box center [153, 61] width 83 height 11
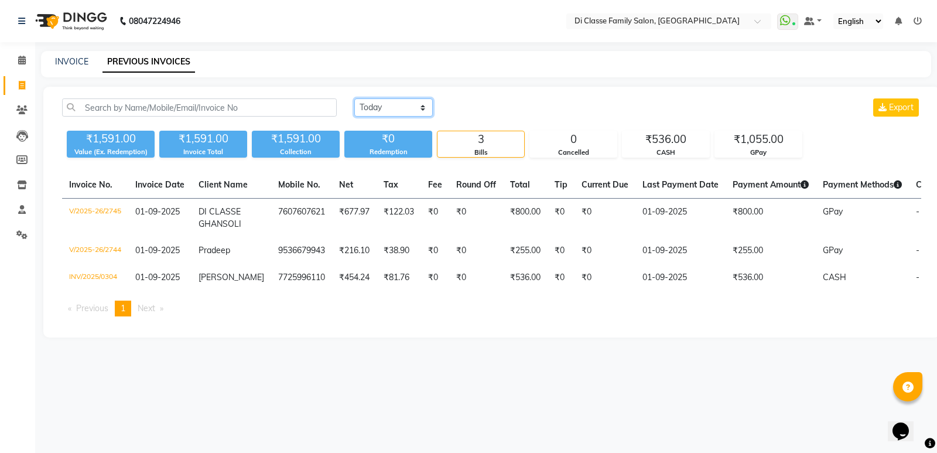
click at [392, 109] on select "Today Yesterday Custom Range" at bounding box center [393, 107] width 78 height 18
select select "yesterday"
click at [354, 98] on select "Today Yesterday Custom Range" at bounding box center [393, 107] width 78 height 18
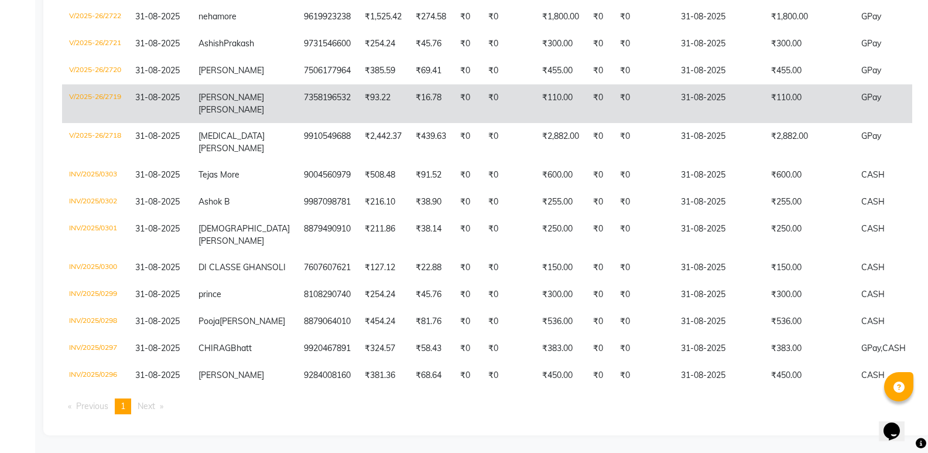
scroll to position [957, 0]
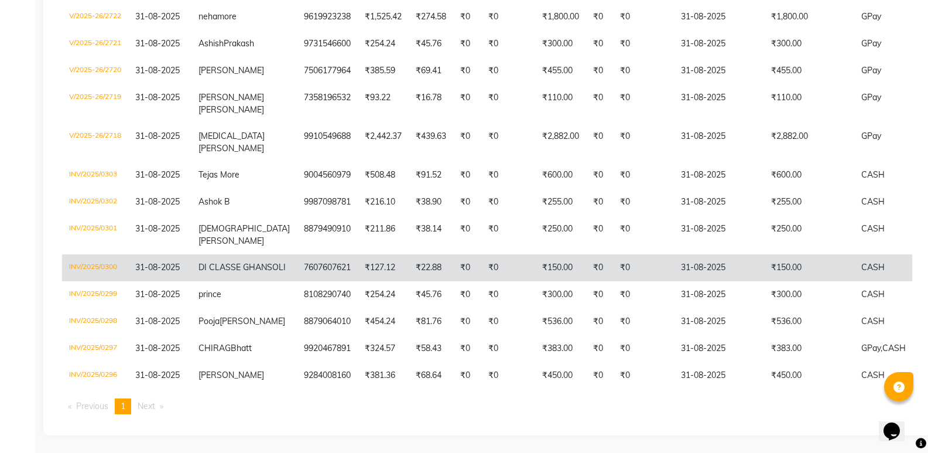
click at [764, 254] on td "₹150.00" at bounding box center [809, 267] width 90 height 27
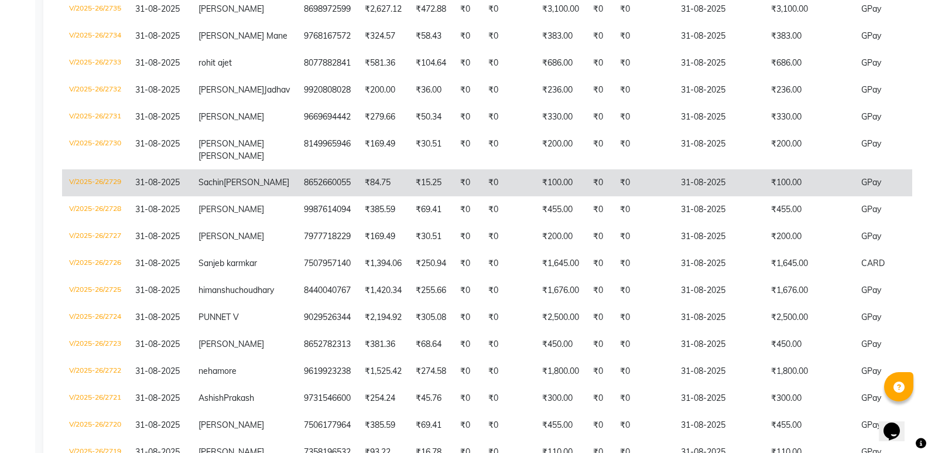
scroll to position [371, 0]
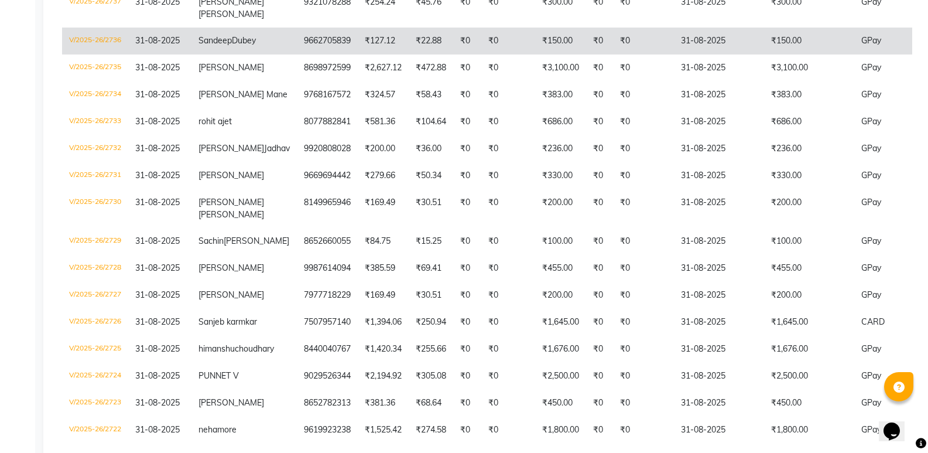
click at [767, 54] on td "₹150.00" at bounding box center [809, 41] width 90 height 27
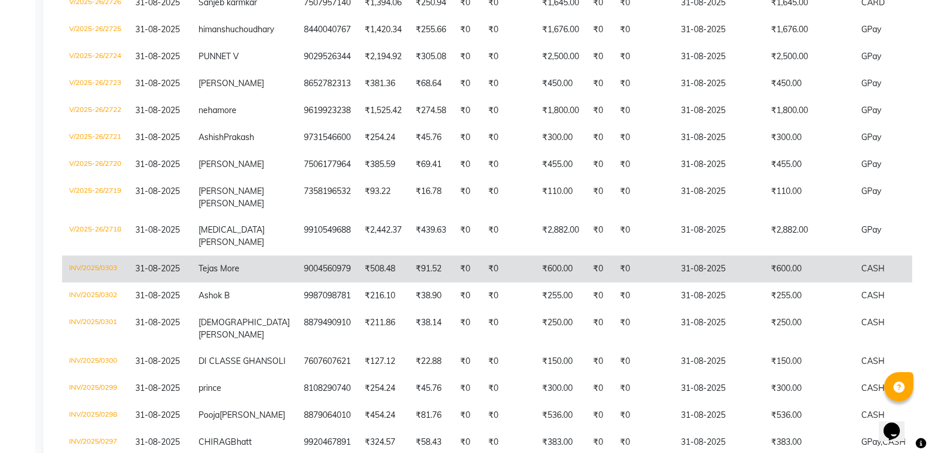
scroll to position [664, 0]
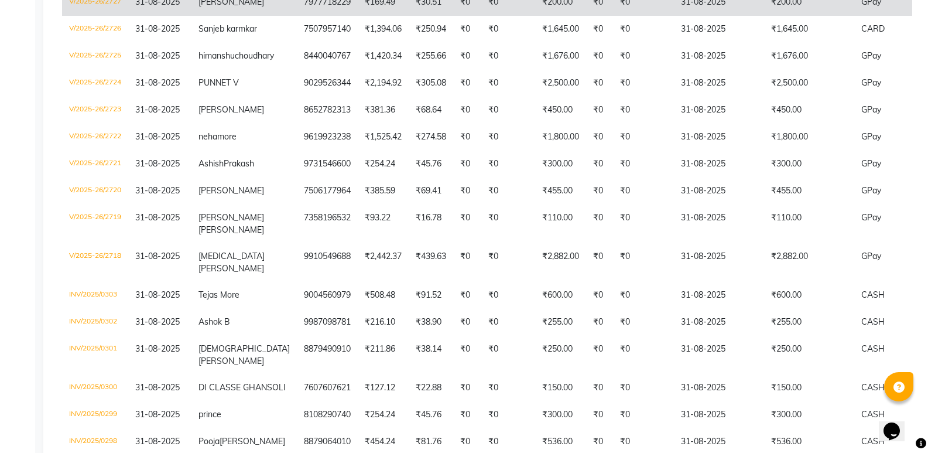
click at [674, 16] on td "31-08-2025" at bounding box center [719, 2] width 90 height 27
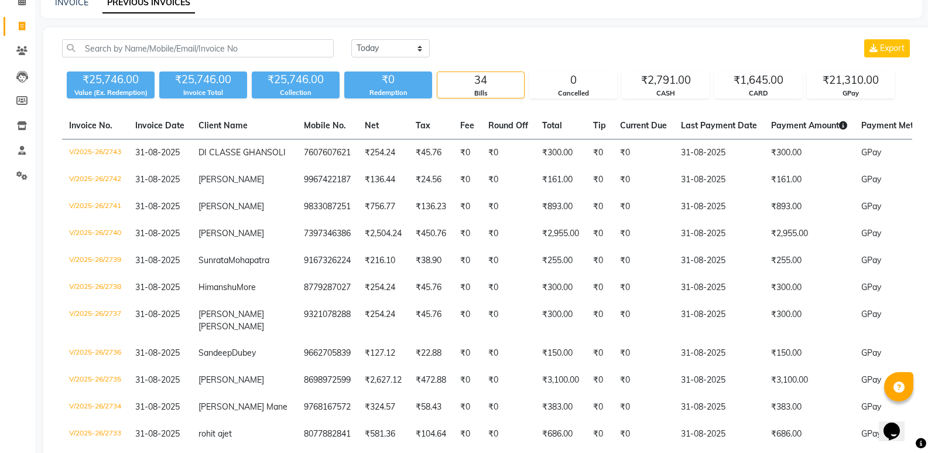
scroll to position [0, 0]
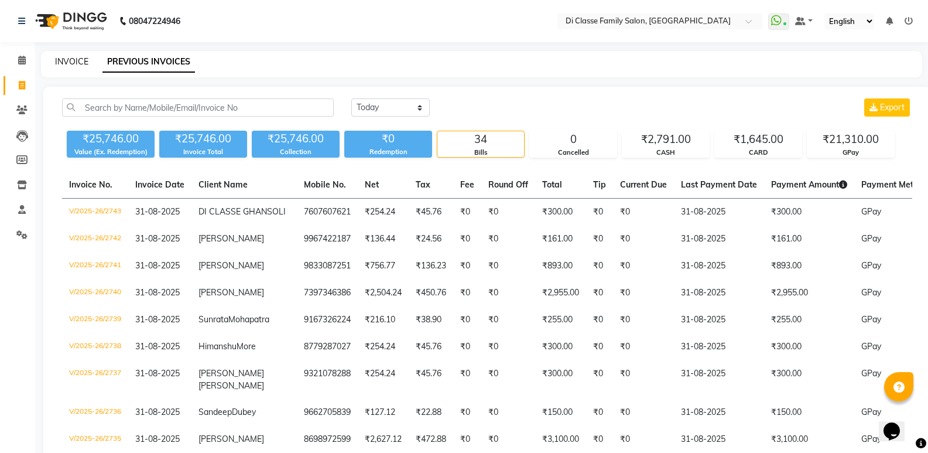
click at [65, 57] on link "INVOICE" at bounding box center [71, 61] width 33 height 11
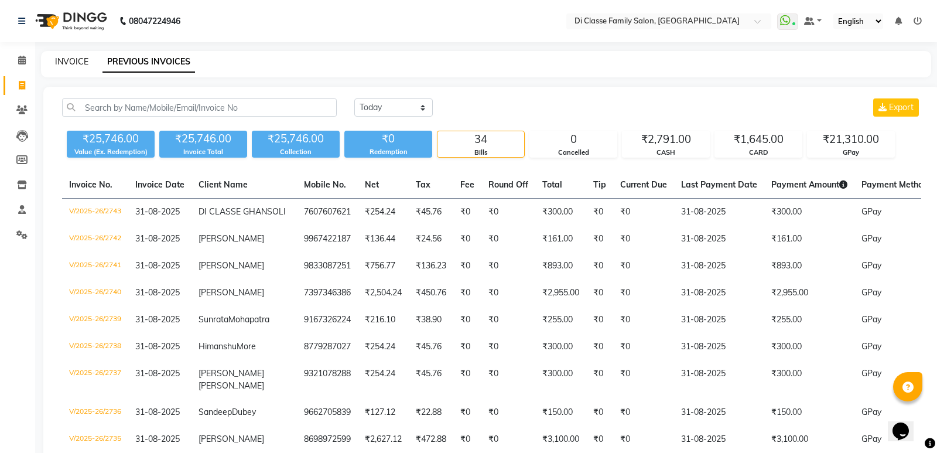
select select "6346"
select select "service"
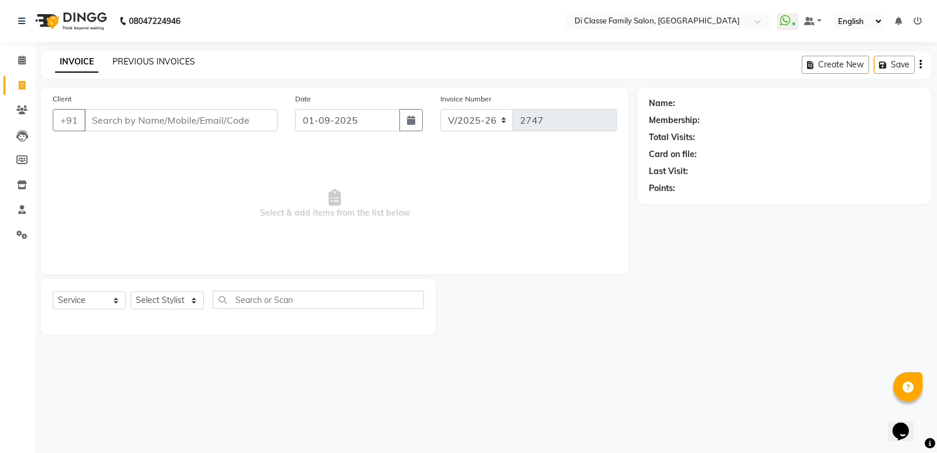
click at [158, 66] on link "PREVIOUS INVOICES" at bounding box center [153, 61] width 83 height 11
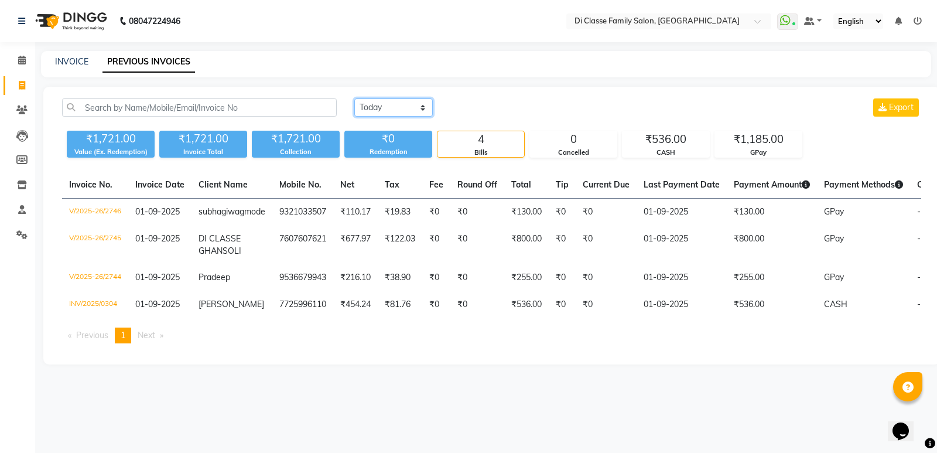
click at [387, 114] on select "Today Yesterday Custom Range" at bounding box center [393, 107] width 78 height 18
select select "yesterday"
click at [354, 98] on select "Today Yesterday Custom Range" at bounding box center [393, 107] width 78 height 18
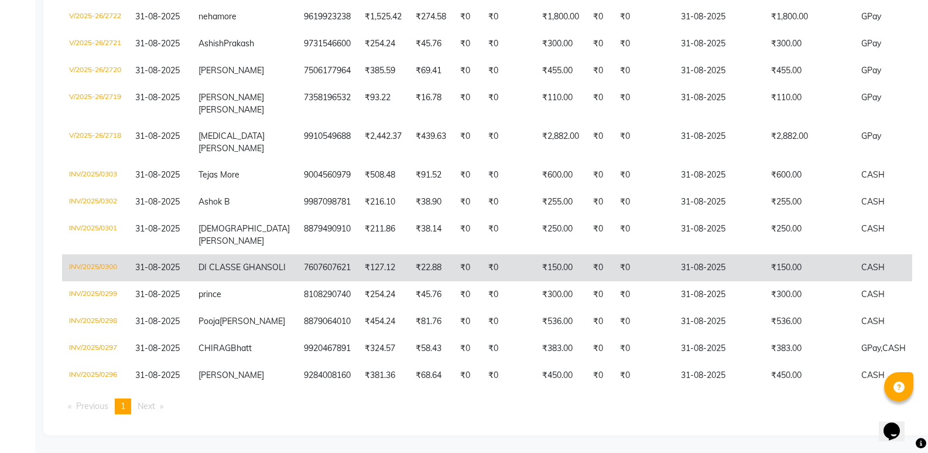
scroll to position [820, 0]
click at [535, 281] on td "₹150.00" at bounding box center [560, 267] width 51 height 27
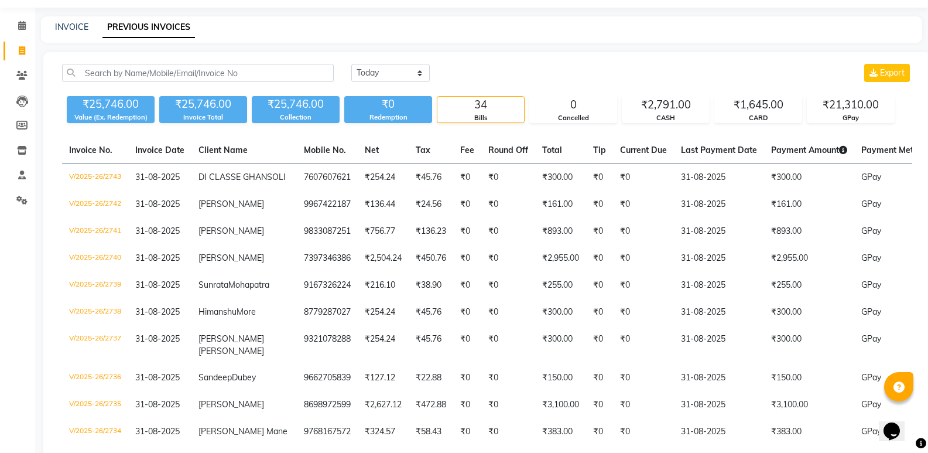
scroll to position [0, 0]
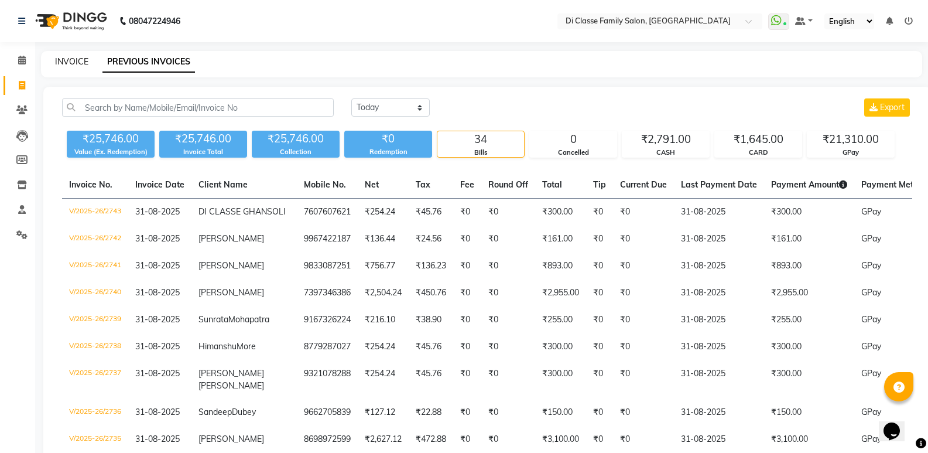
click at [71, 61] on link "INVOICE" at bounding box center [71, 61] width 33 height 11
select select "service"
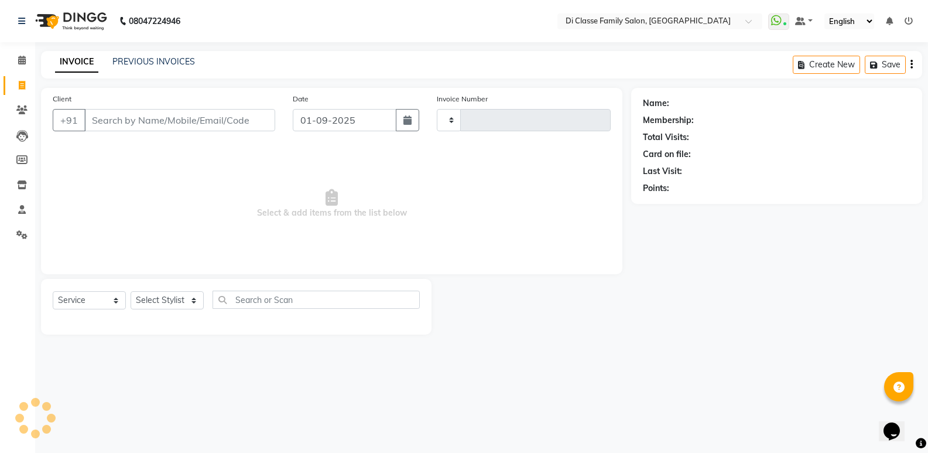
type input "2747"
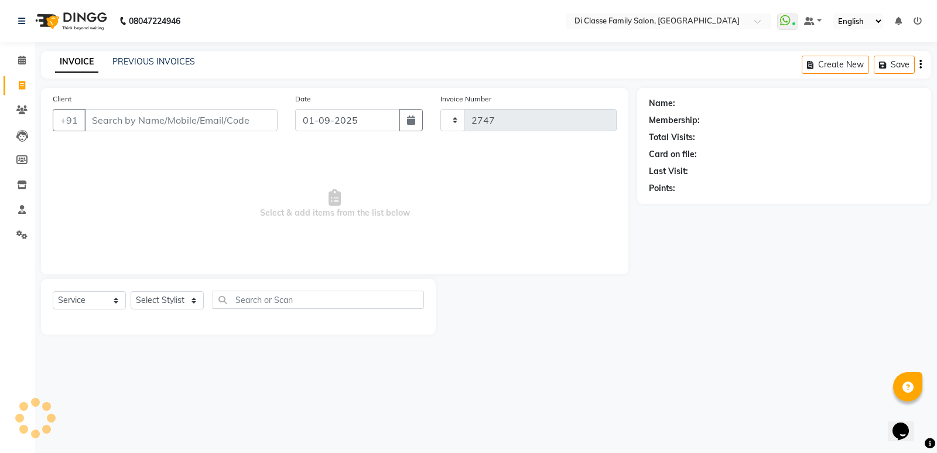
select select "6346"
click at [81, 291] on div "Select Service Product Membership Package Voucher Prepaid Gift Card Select Styl…" at bounding box center [238, 307] width 395 height 56
click at [97, 306] on select "Select Service Product Membership Package Voucher Prepaid Gift Card" at bounding box center [89, 300] width 73 height 18
select select "product"
click at [53, 291] on select "Select Service Product Membership Package Voucher Prepaid Gift Card" at bounding box center [89, 300] width 73 height 18
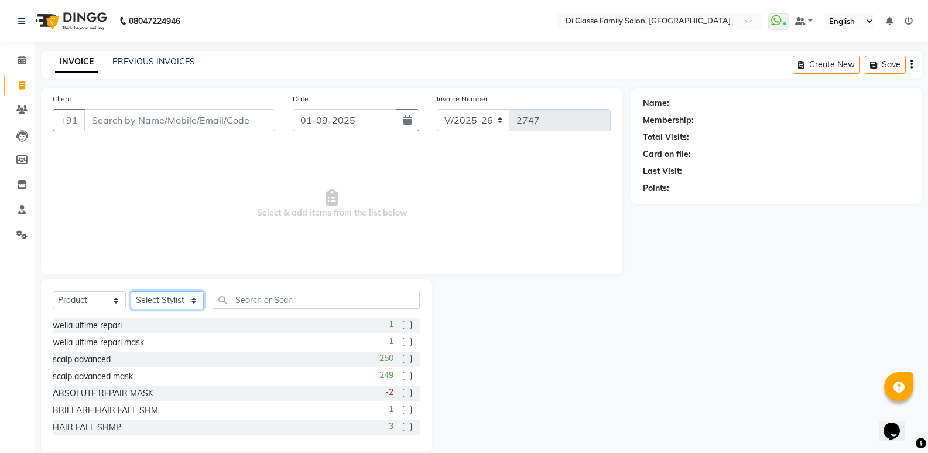
click at [132, 298] on select "Select Stylist ADMIN [PERSON_NAME] [PERSON_NAME] [PERSON_NAME] KAPIL [PERSON_NA…" at bounding box center [167, 300] width 73 height 18
select select "47551"
click at [131, 291] on select "Select Stylist ADMIN [PERSON_NAME] [PERSON_NAME] [PERSON_NAME] KAPIL [PERSON_NA…" at bounding box center [167, 300] width 73 height 18
click at [259, 302] on input "text" at bounding box center [316, 300] width 207 height 18
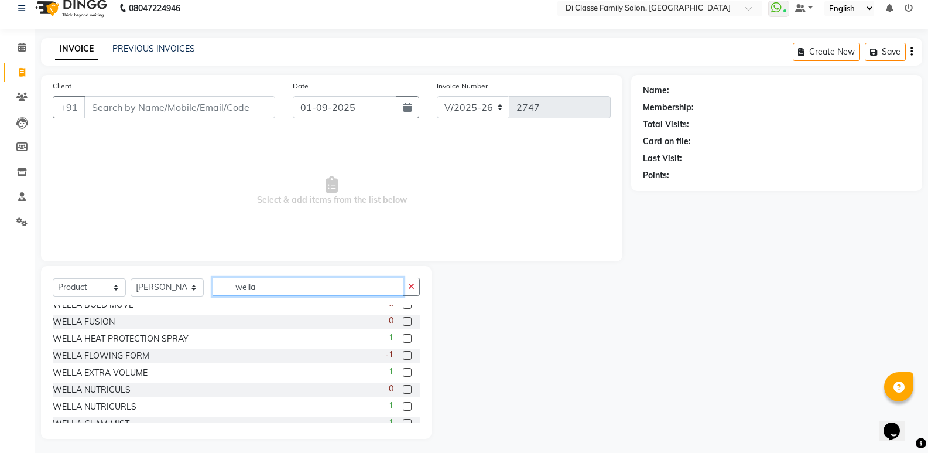
scroll to position [16, 0]
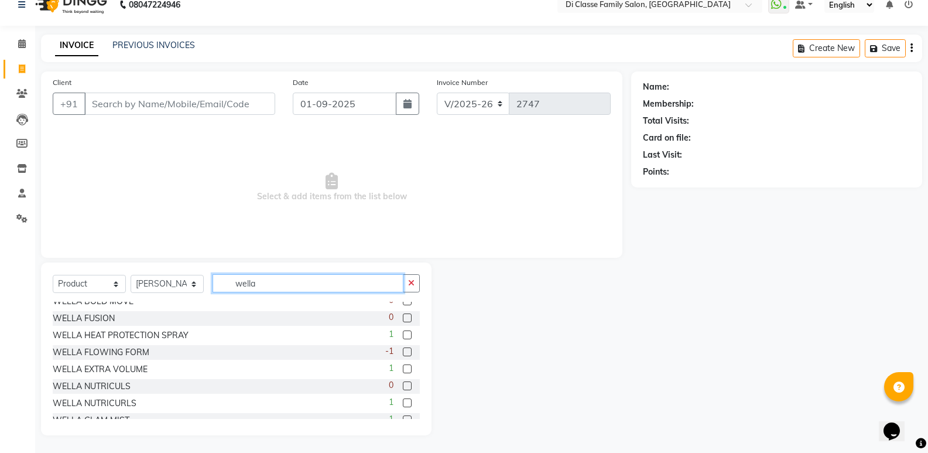
type input "wella"
click at [403, 387] on label at bounding box center [407, 385] width 9 height 9
click at [403, 387] on input "checkbox" at bounding box center [407, 386] width 8 height 8
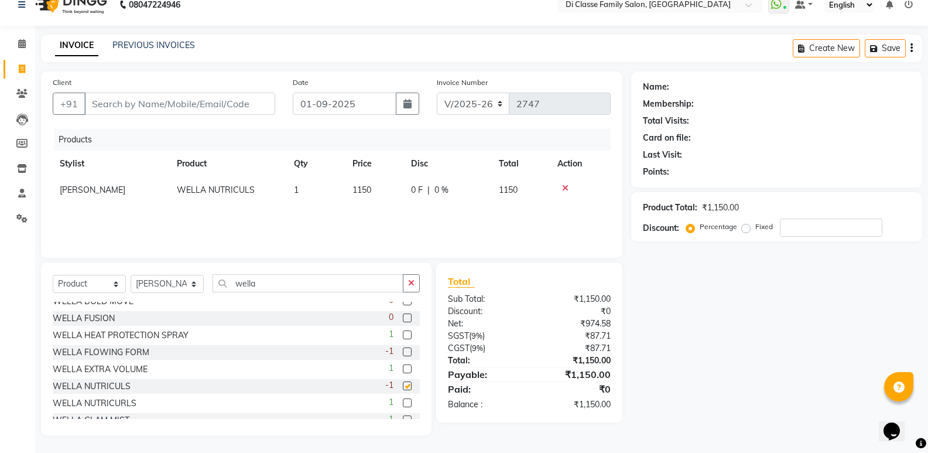
checkbox input "false"
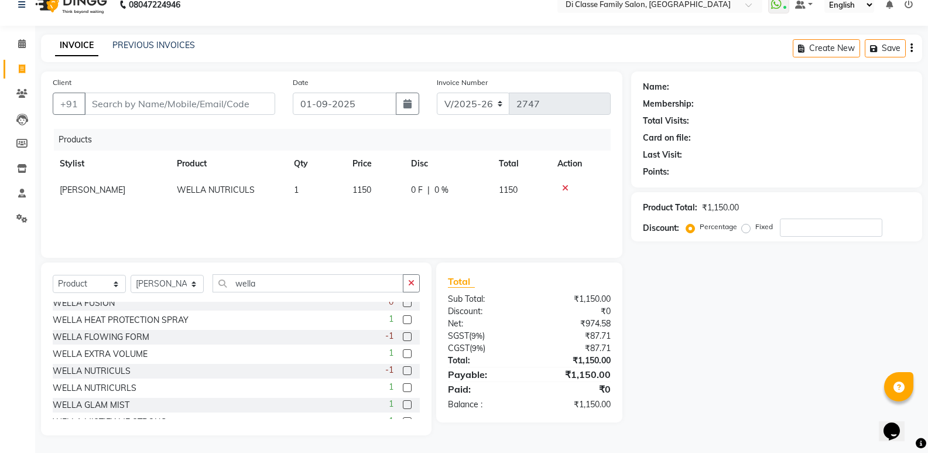
scroll to position [87, 0]
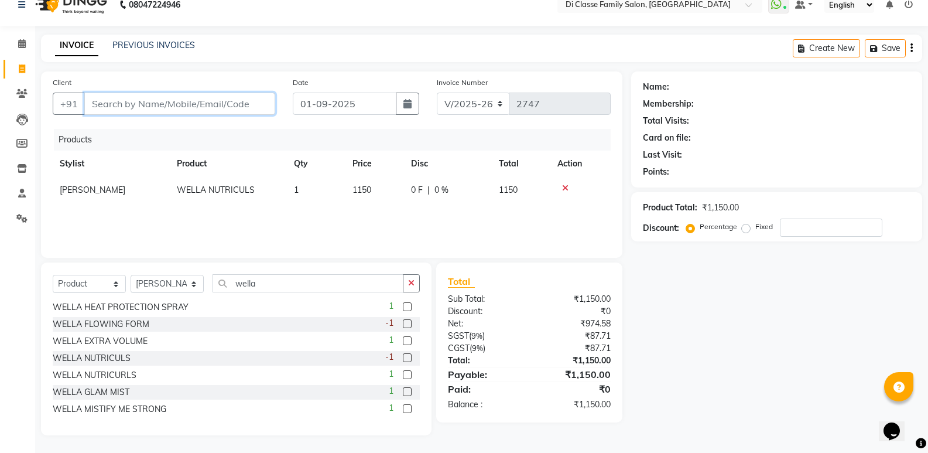
click at [121, 104] on input "Client" at bounding box center [179, 104] width 191 height 22
type input "9"
type input "0"
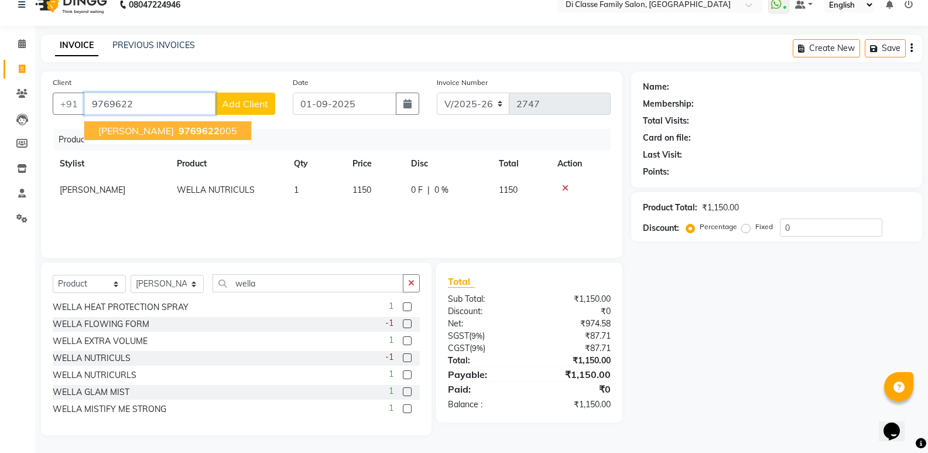
click at [135, 132] on span "Seetal Pakale" at bounding box center [136, 131] width 76 height 12
type input "9769622005"
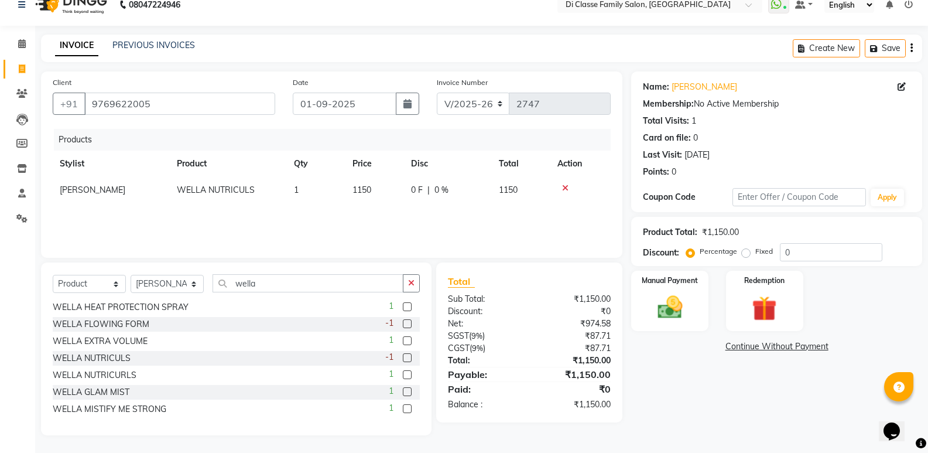
click at [364, 190] on span "1150" at bounding box center [362, 190] width 19 height 11
select select "47551"
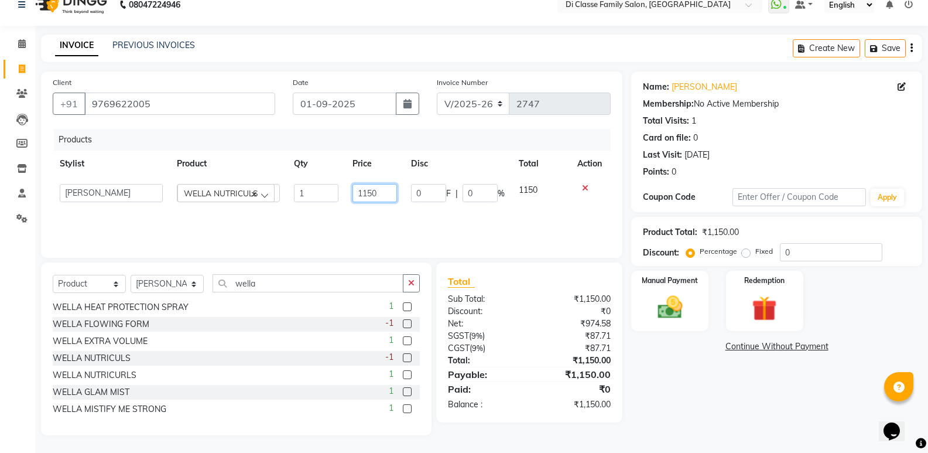
click at [365, 195] on input "1150" at bounding box center [375, 193] width 45 height 18
click at [370, 192] on input "1150" at bounding box center [375, 193] width 45 height 18
type input "1250"
click at [702, 411] on div "Name: Seetal Pakale Membership: No Active Membership Total Visits: 1 Card on fi…" at bounding box center [781, 253] width 300 height 364
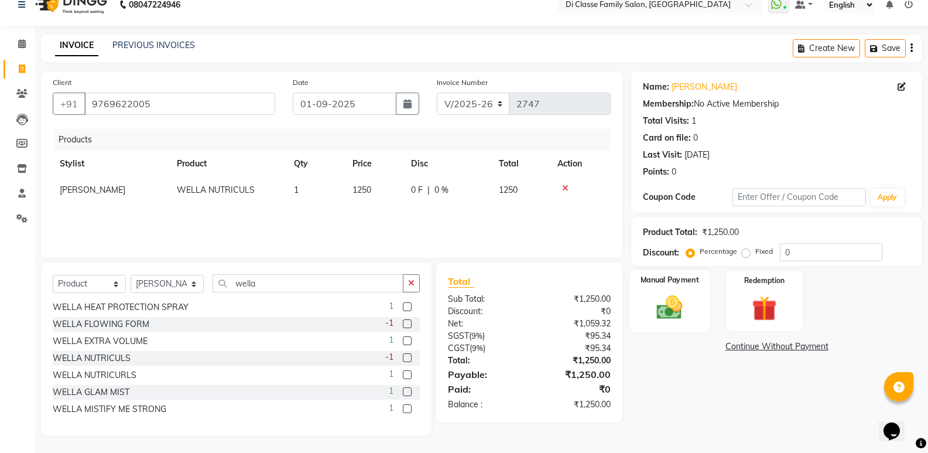
click at [663, 299] on img at bounding box center [670, 307] width 42 height 30
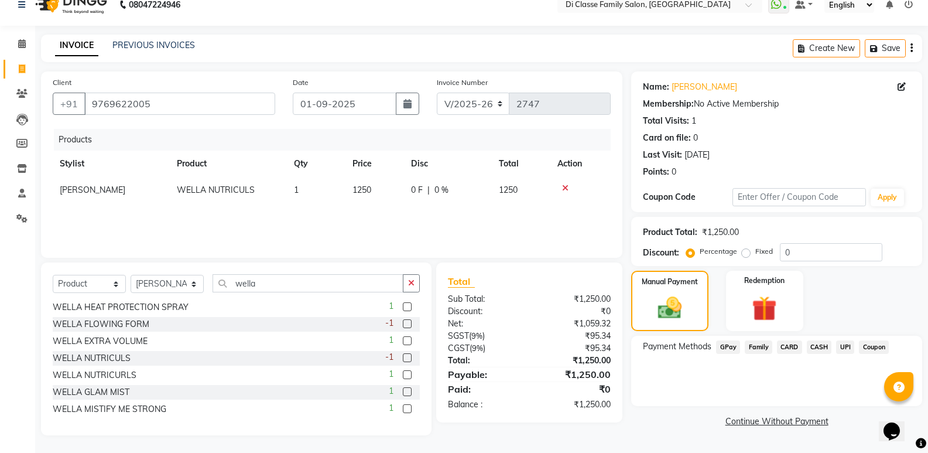
click at [728, 347] on span "GPay" at bounding box center [728, 346] width 24 height 13
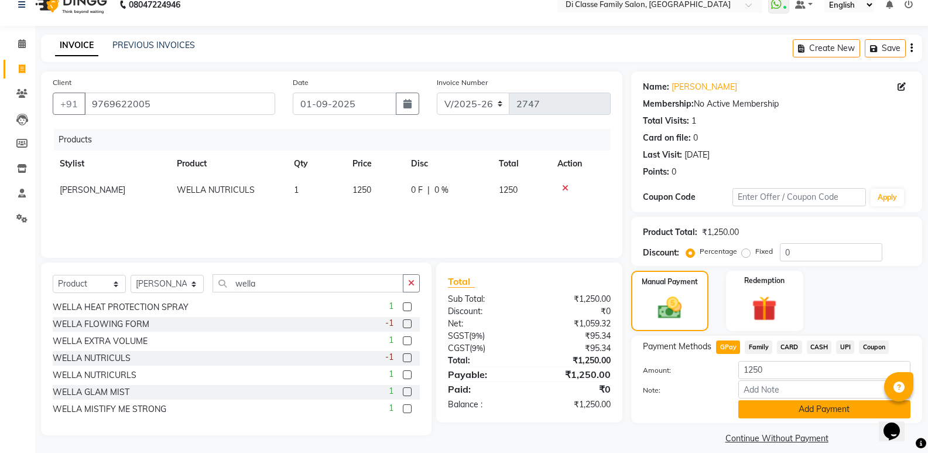
click at [747, 408] on button "Add Payment" at bounding box center [825, 409] width 172 height 18
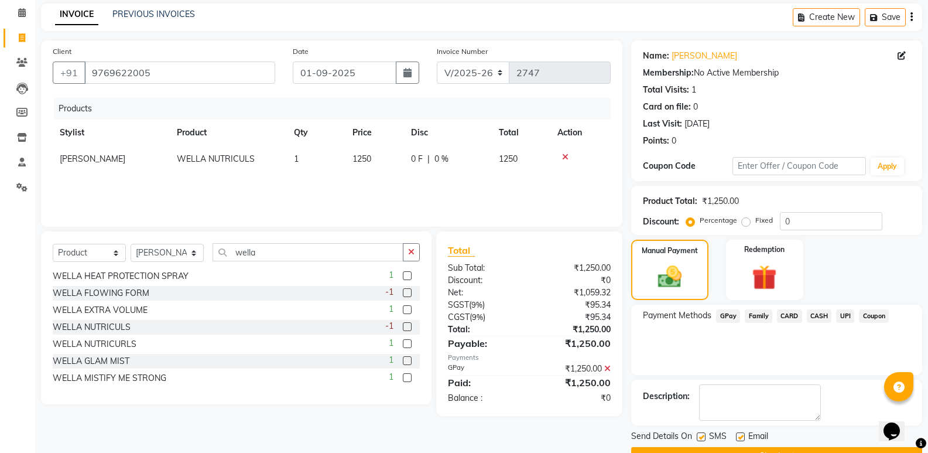
scroll to position [77, 0]
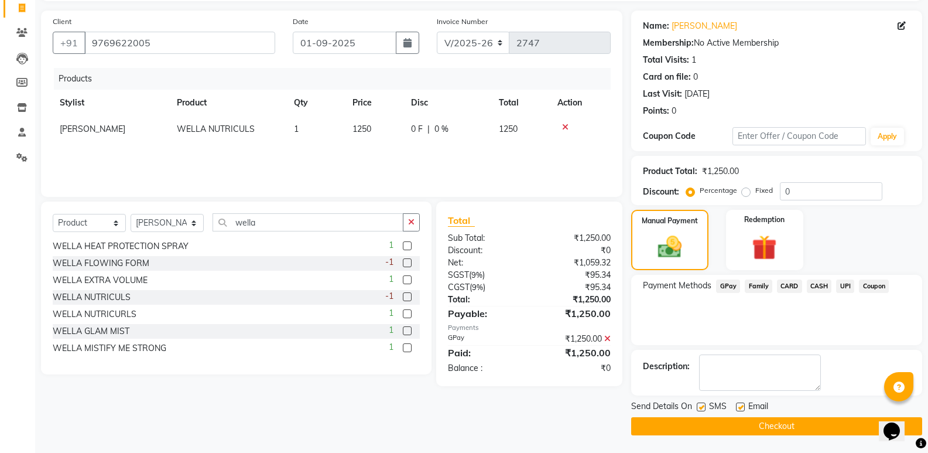
click at [754, 422] on button "Checkout" at bounding box center [776, 426] width 291 height 18
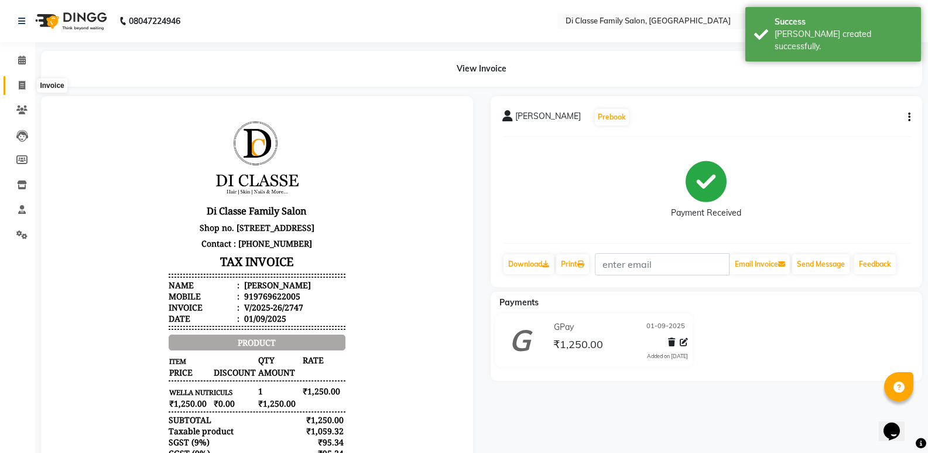
click at [22, 83] on icon at bounding box center [22, 85] width 6 height 9
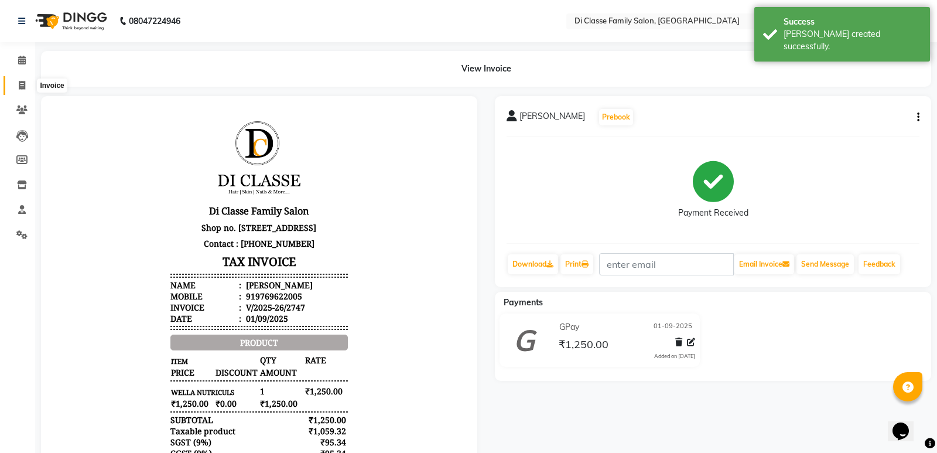
select select "6346"
select select "service"
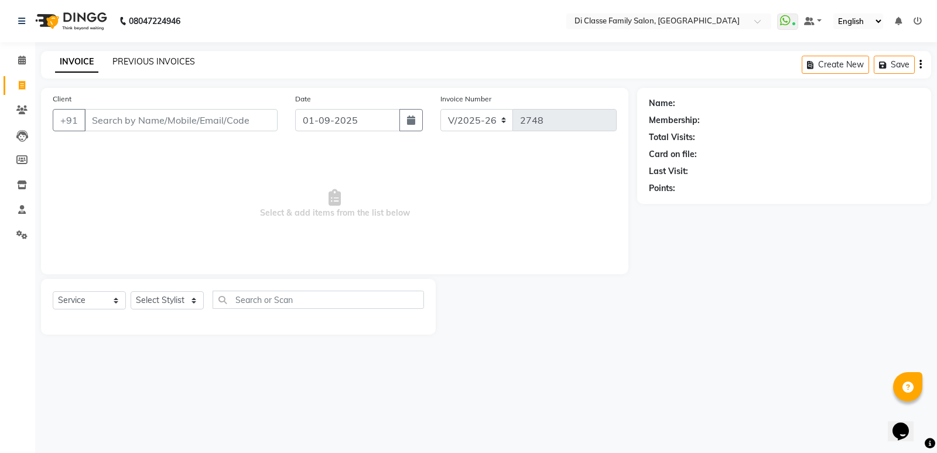
click at [169, 60] on link "PREVIOUS INVOICES" at bounding box center [153, 61] width 83 height 11
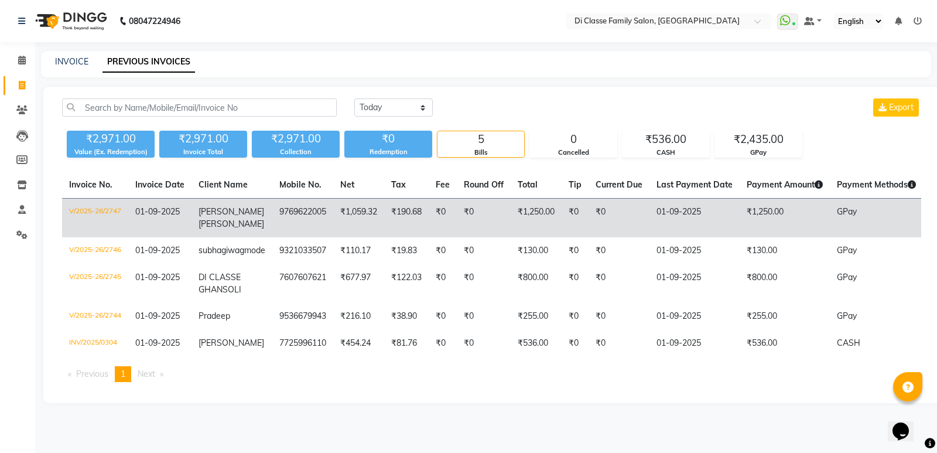
click at [182, 229] on td "01-09-2025" at bounding box center [159, 218] width 63 height 39
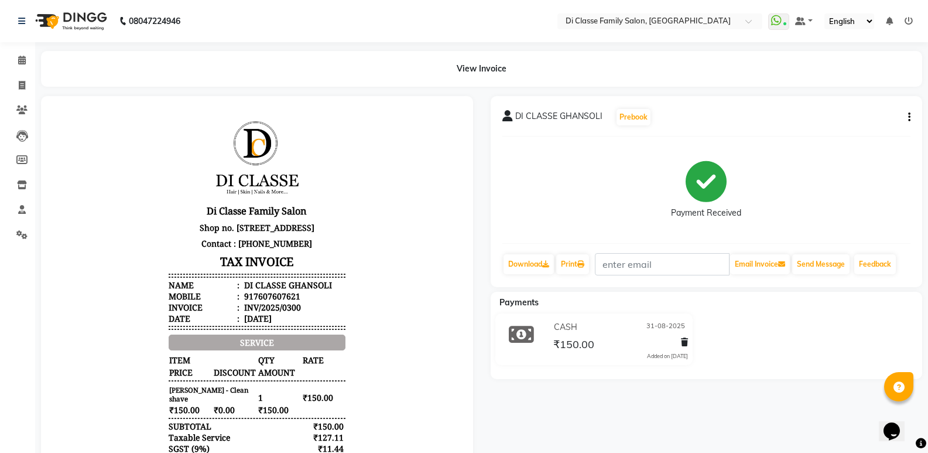
click at [907, 114] on button "button" at bounding box center [907, 117] width 7 height 12
click at [839, 106] on div "Edit Item Staff" at bounding box center [851, 110] width 80 height 15
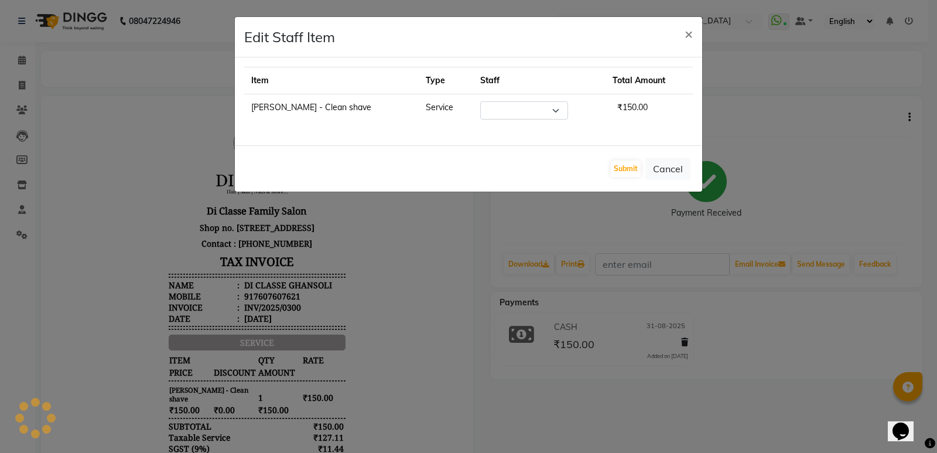
select select "77033"
click at [697, 167] on div "Submit Cancel" at bounding box center [468, 168] width 467 height 46
click at [665, 166] on button "Cancel" at bounding box center [667, 169] width 45 height 22
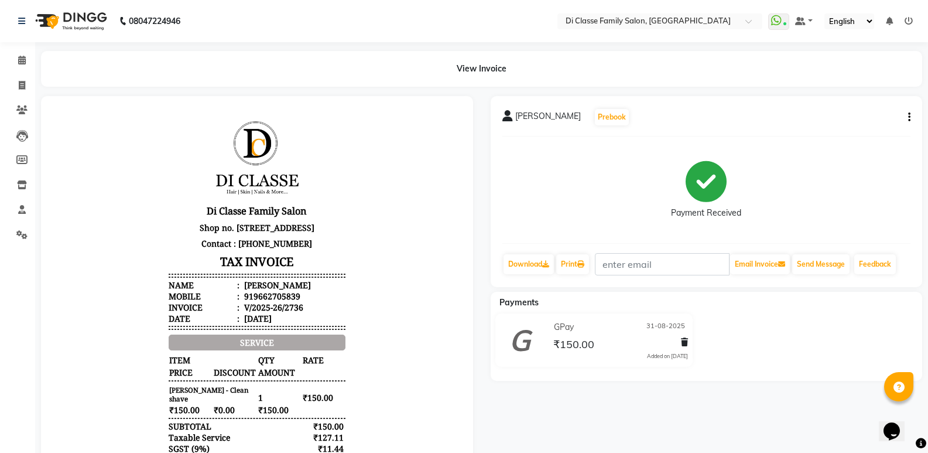
click at [907, 115] on button "button" at bounding box center [907, 117] width 7 height 12
click at [845, 108] on div "Edit Item Staff" at bounding box center [851, 110] width 80 height 15
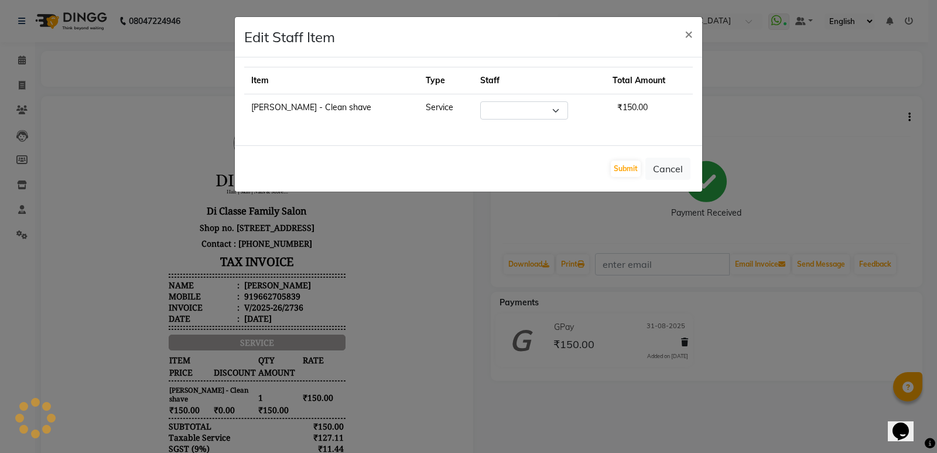
select select "47551"
click at [671, 168] on button "Cancel" at bounding box center [667, 169] width 45 height 22
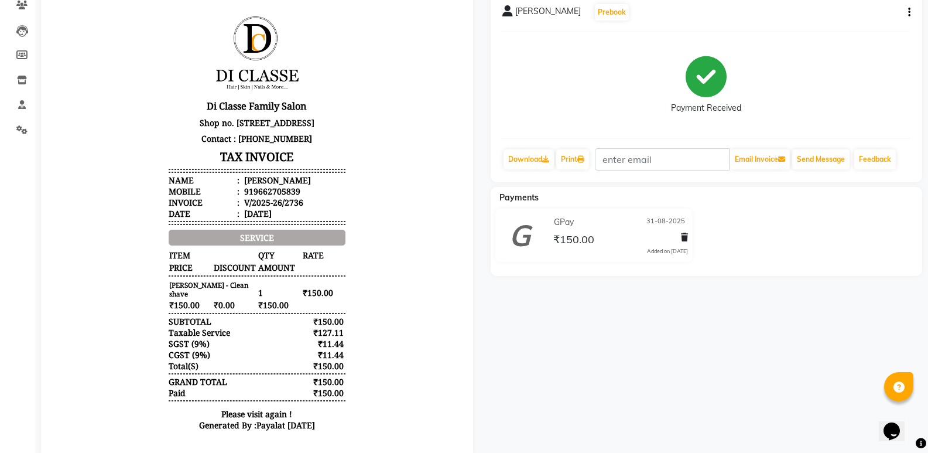
scroll to position [117, 0]
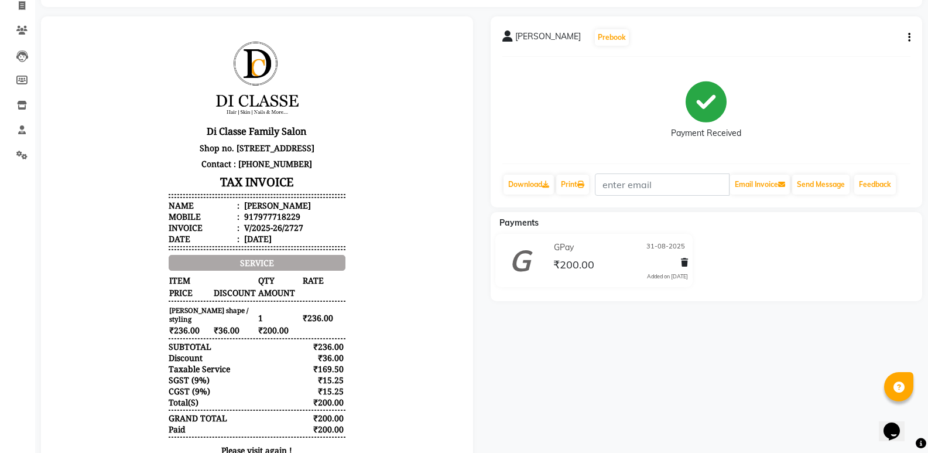
scroll to position [59, 0]
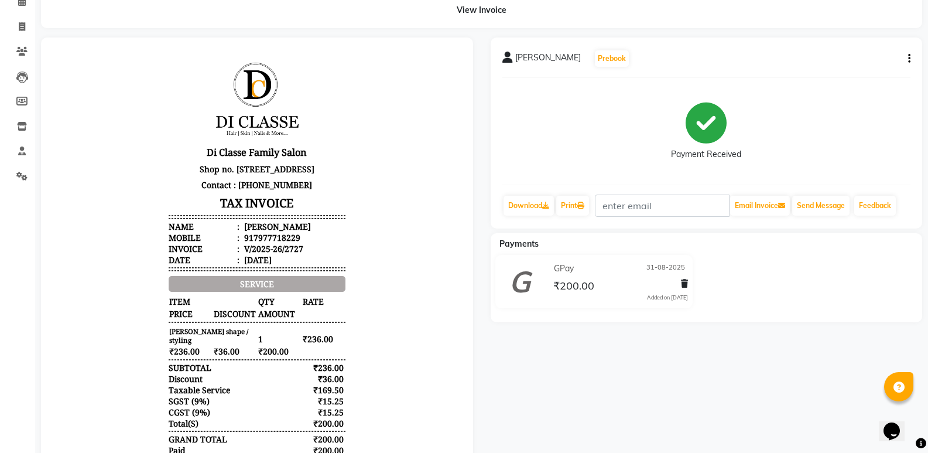
click at [912, 56] on div "[PERSON_NAME] Prebook Payment Received Download Print Email Invoice Send Messag…" at bounding box center [707, 132] width 432 height 191
click at [911, 56] on div "[PERSON_NAME] Prebook Payment Received Download Print Email Invoice Send Messag…" at bounding box center [707, 132] width 432 height 191
click at [905, 57] on button "button" at bounding box center [907, 59] width 7 height 12
click at [855, 54] on div "Edit Item Staff" at bounding box center [851, 51] width 80 height 15
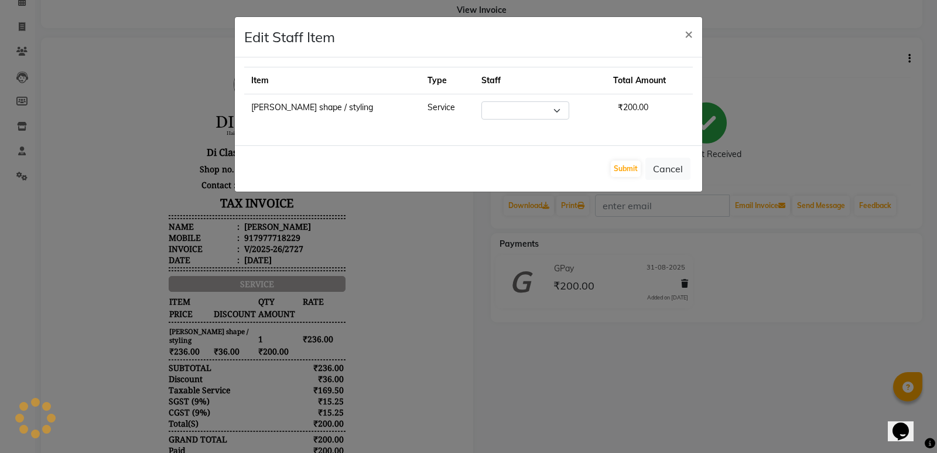
select select "50058"
click at [662, 167] on button "Cancel" at bounding box center [667, 169] width 45 height 22
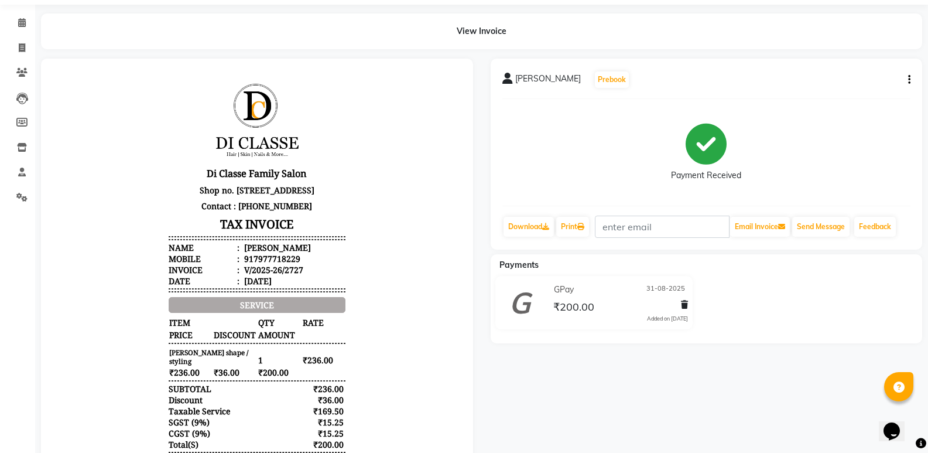
scroll to position [0, 0]
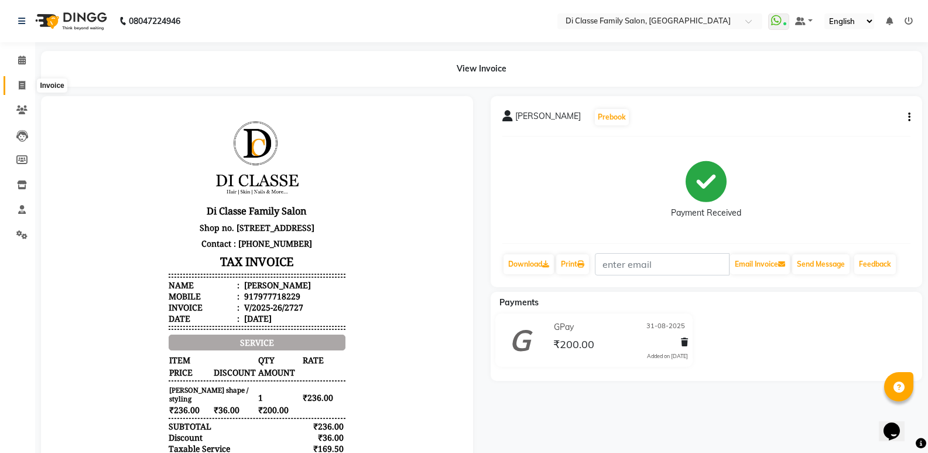
drag, startPoint x: 19, startPoint y: 86, endPoint x: 28, endPoint y: 90, distance: 9.7
click at [19, 84] on icon at bounding box center [22, 85] width 6 height 9
select select "service"
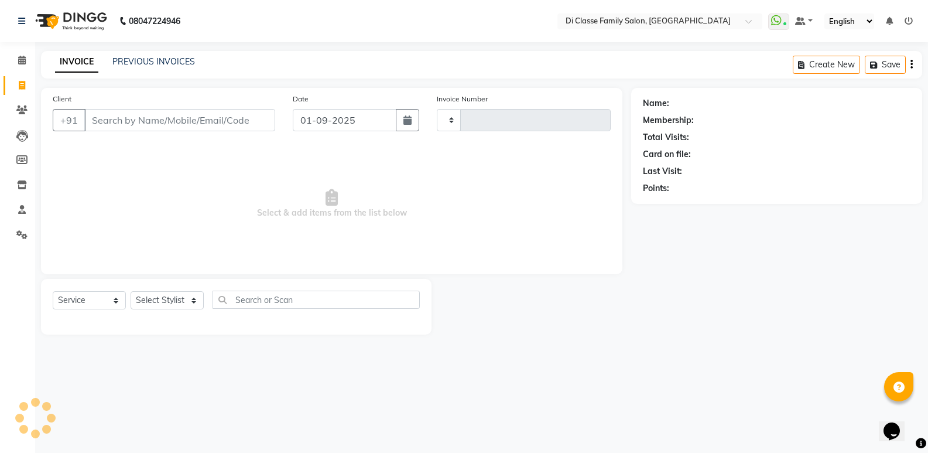
type input "2746"
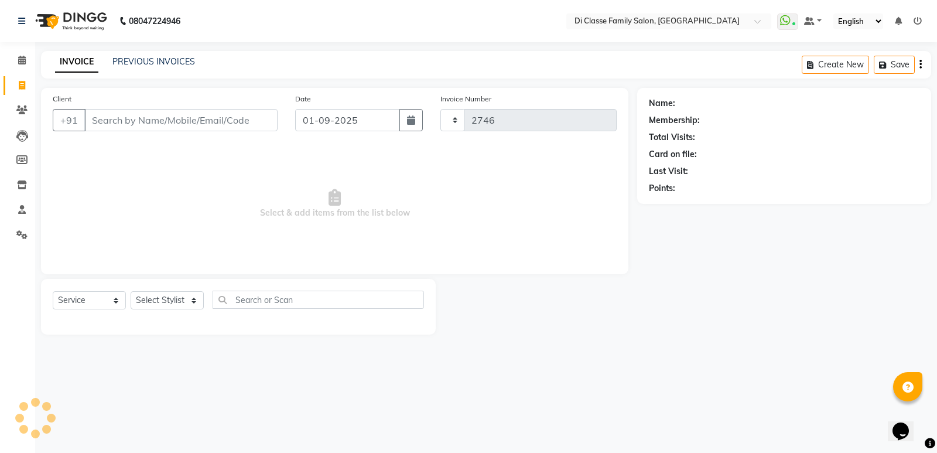
select select "6346"
click at [129, 117] on input "Client" at bounding box center [180, 120] width 193 height 22
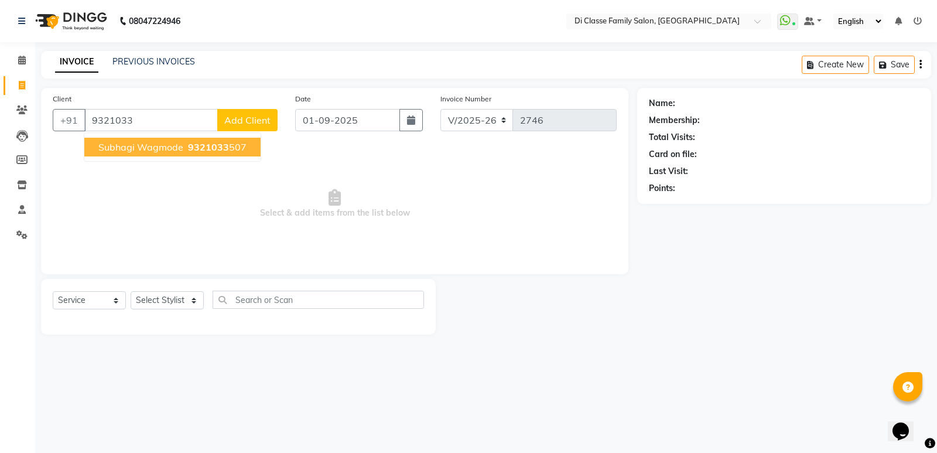
drag, startPoint x: 224, startPoint y: 149, endPoint x: 216, endPoint y: 133, distance: 18.6
click at [219, 136] on ngb-typeahead-window "subhagi wagmode 9321033 507" at bounding box center [172, 146] width 177 height 29
drag, startPoint x: 216, startPoint y: 148, endPoint x: 208, endPoint y: 144, distance: 8.6
click at [214, 146] on span "9321033" at bounding box center [208, 147] width 41 height 12
type input "9321033507"
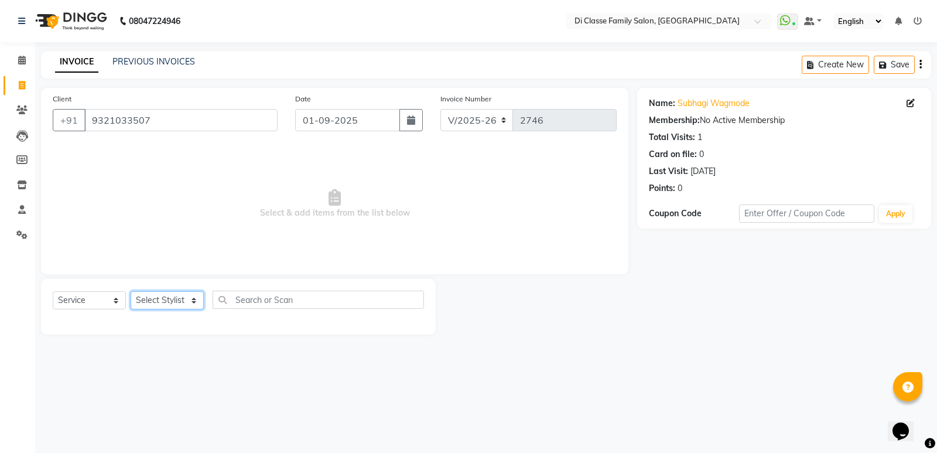
drag, startPoint x: 190, startPoint y: 297, endPoint x: 170, endPoint y: 291, distance: 20.2
click at [187, 295] on select "Select Stylist ADMIN [PERSON_NAME] [PERSON_NAME] [PERSON_NAME] KAPIL [PERSON_NA…" at bounding box center [167, 300] width 73 height 18
select select "77033"
click at [131, 291] on select "Select Stylist ADMIN [PERSON_NAME] [PERSON_NAME] [PERSON_NAME] KAPIL [PERSON_NA…" at bounding box center [167, 300] width 73 height 18
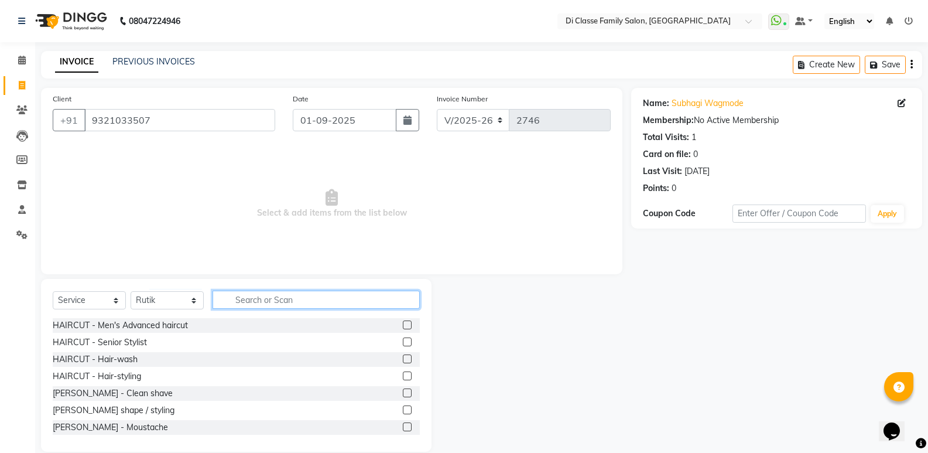
click at [315, 302] on input "text" at bounding box center [316, 300] width 207 height 18
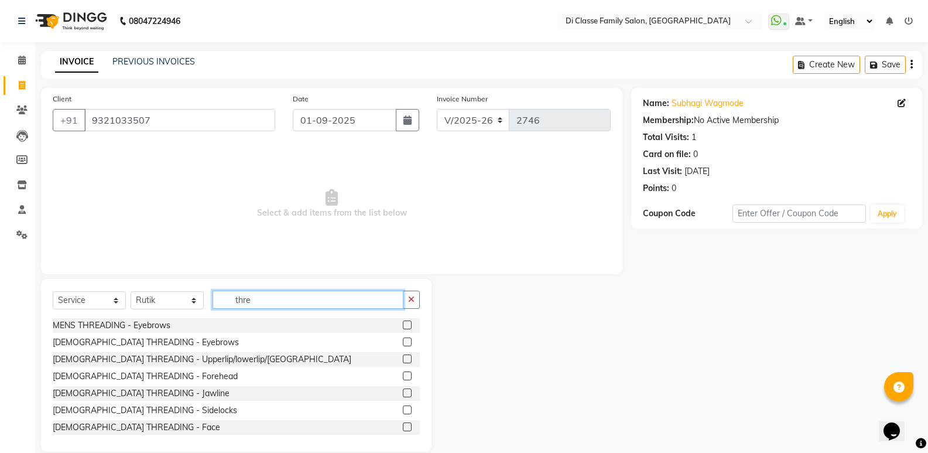
type input "thre"
click at [403, 321] on label at bounding box center [407, 324] width 9 height 9
click at [403, 322] on input "checkbox" at bounding box center [407, 326] width 8 height 8
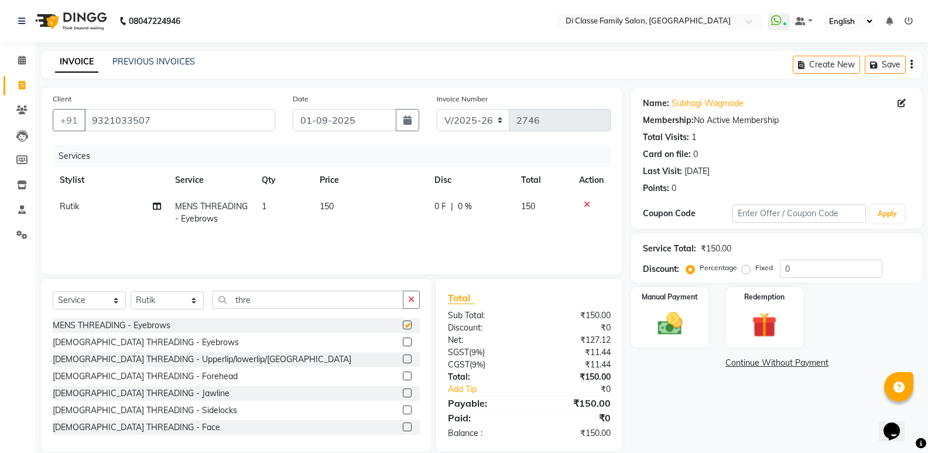
checkbox input "false"
drag, startPoint x: 400, startPoint y: 355, endPoint x: 408, endPoint y: 352, distance: 8.2
click at [403, 354] on label at bounding box center [407, 358] width 9 height 9
click at [403, 356] on input "checkbox" at bounding box center [407, 360] width 8 height 8
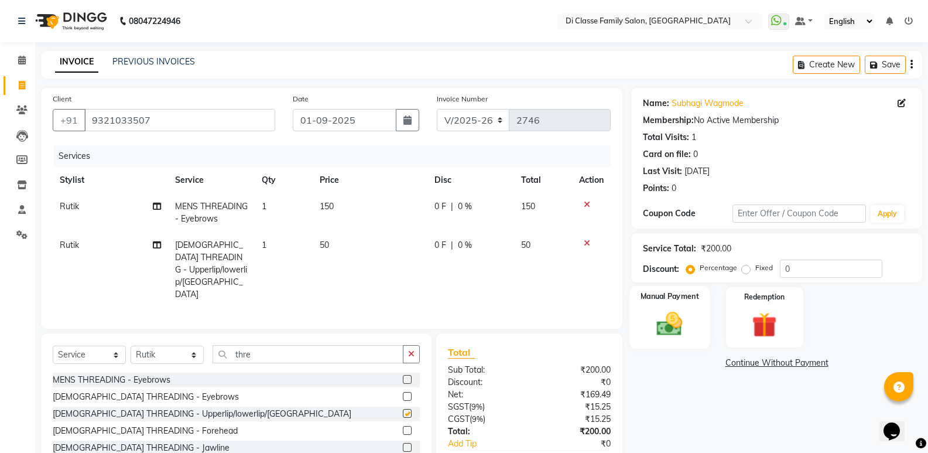
checkbox input "false"
click at [658, 319] on img at bounding box center [670, 324] width 42 height 30
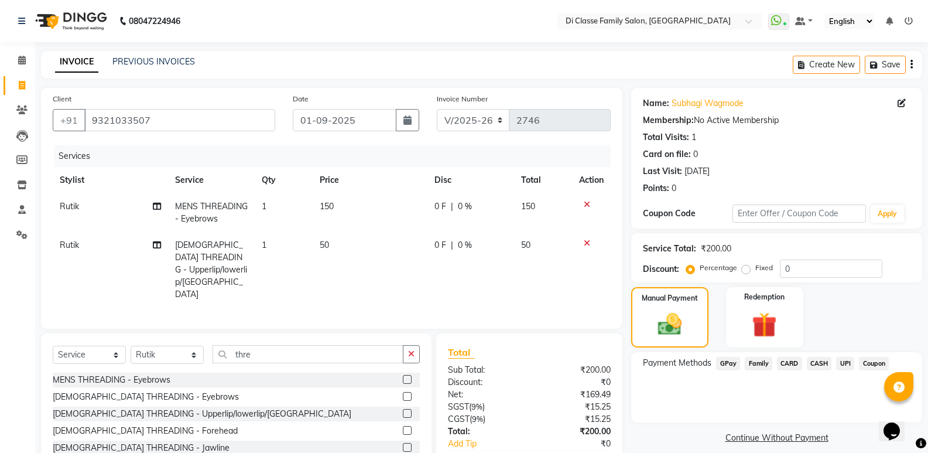
drag, startPoint x: 395, startPoint y: 380, endPoint x: 402, endPoint y: 374, distance: 9.1
click at [403, 392] on label at bounding box center [407, 396] width 9 height 9
click at [403, 393] on input "checkbox" at bounding box center [407, 397] width 8 height 8
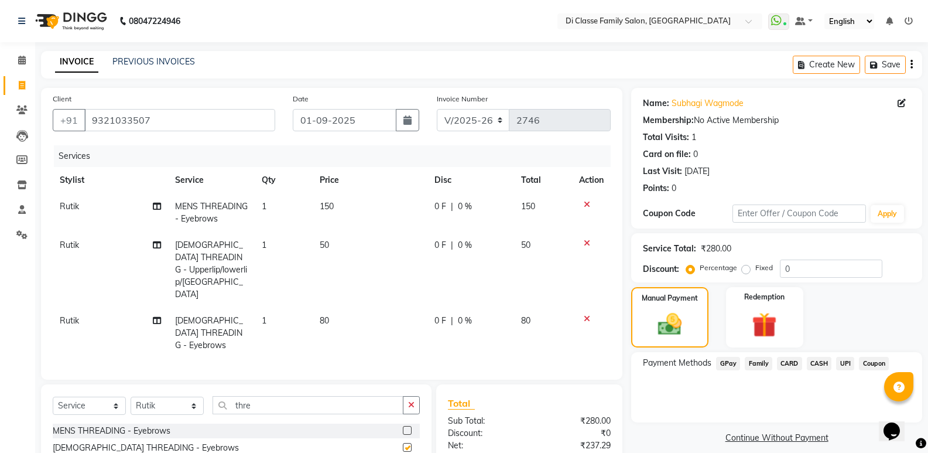
checkbox input "false"
click at [585, 206] on icon at bounding box center [587, 204] width 6 height 8
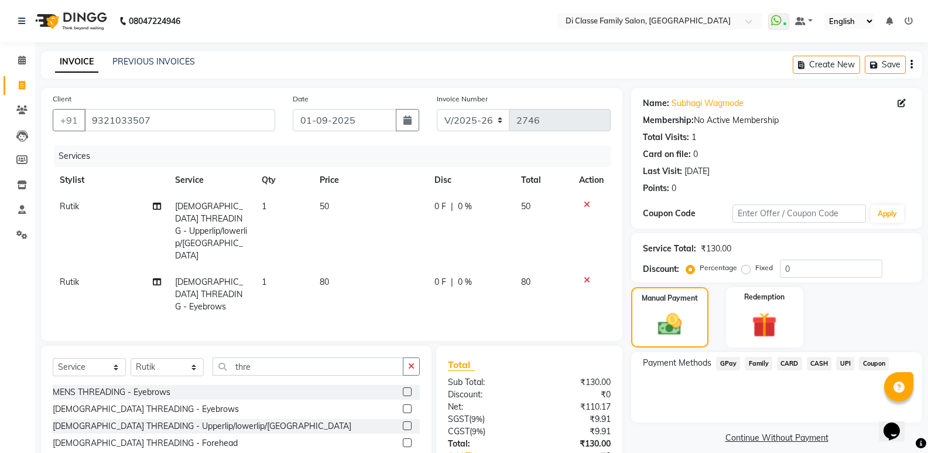
click at [731, 361] on span "GPay" at bounding box center [728, 363] width 24 height 13
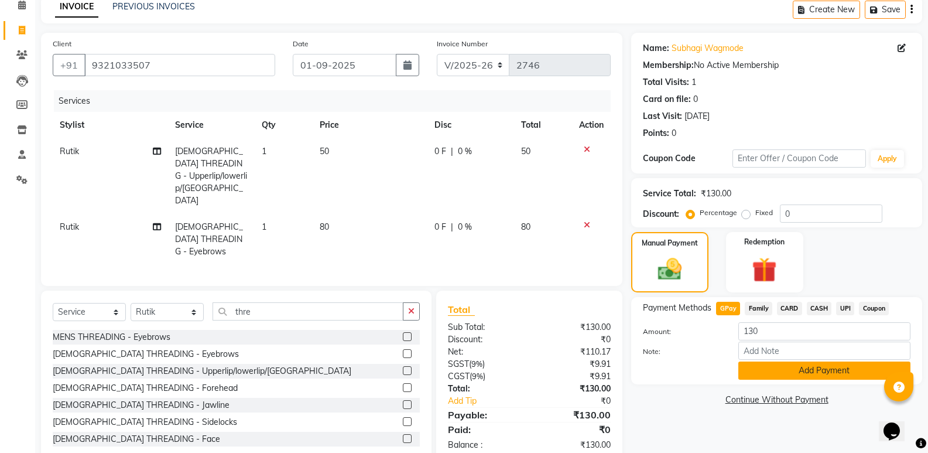
click at [750, 376] on button "Add Payment" at bounding box center [825, 370] width 172 height 18
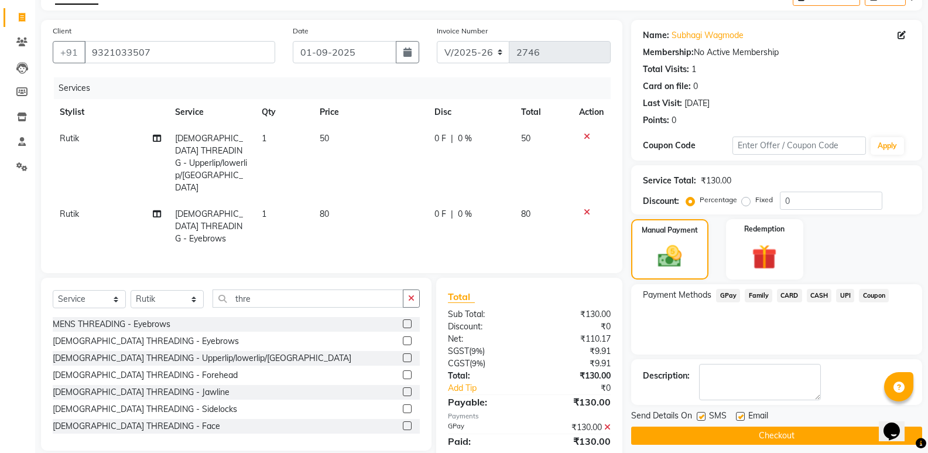
scroll to position [79, 0]
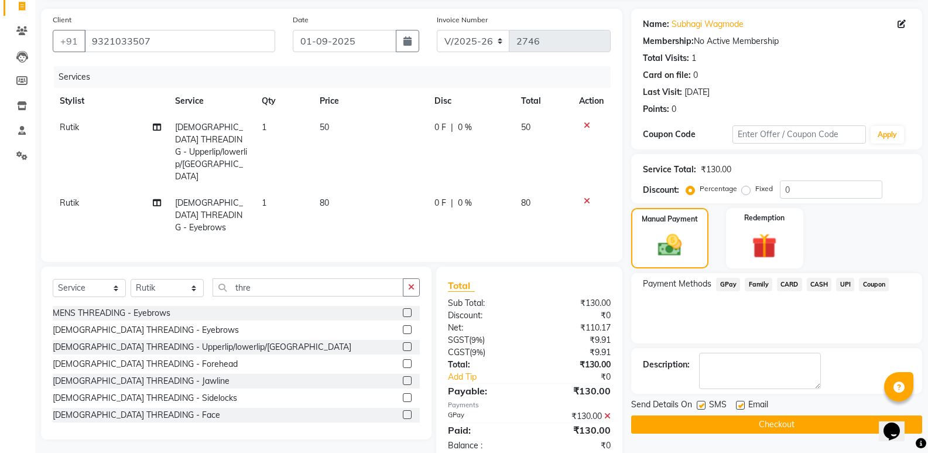
click at [735, 420] on button "Checkout" at bounding box center [776, 424] width 291 height 18
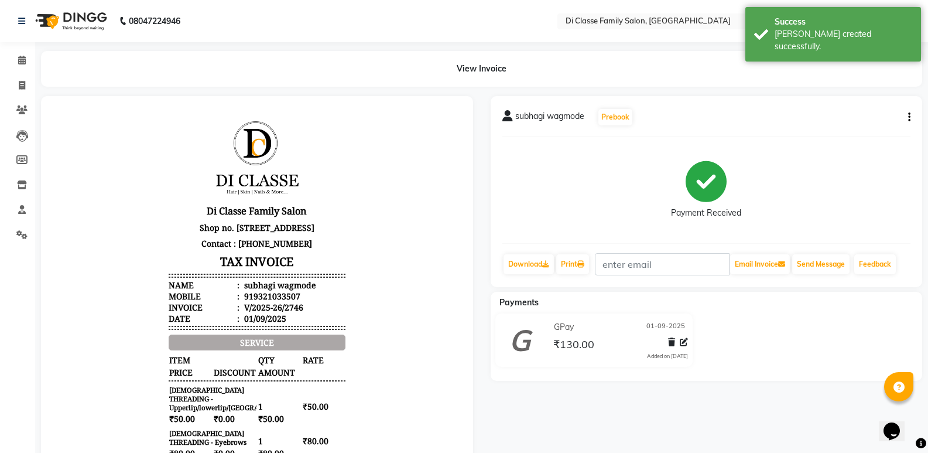
click at [908, 118] on icon "button" at bounding box center [909, 117] width 2 height 1
click at [843, 114] on div "Edit Item Staff" at bounding box center [851, 110] width 80 height 15
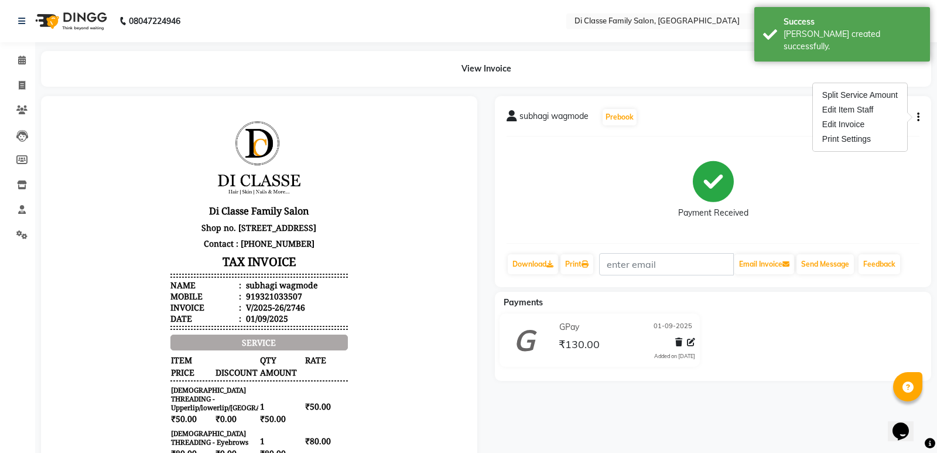
select select "77033"
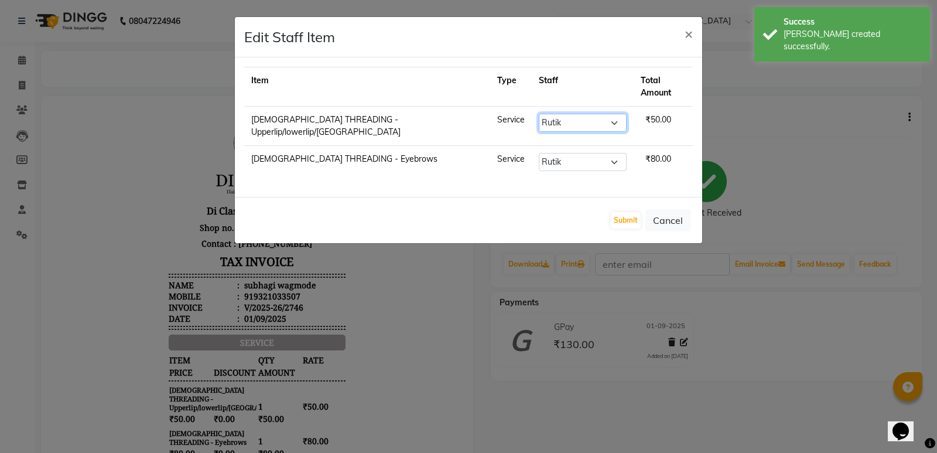
click at [544, 114] on select "Select ADMIN [PERSON_NAME] [PERSON_NAME] [PERSON_NAME] KAPIL [PERSON_NAME] [PER…" at bounding box center [583, 123] width 88 height 18
select select "61321"
click at [539, 114] on select "Select ADMIN [PERSON_NAME] [PERSON_NAME] [PERSON_NAME] KAPIL [PERSON_NAME] [PER…" at bounding box center [583, 123] width 88 height 18
click at [557, 124] on td "Select ADMIN [PERSON_NAME] [PERSON_NAME] [PERSON_NAME] KAPIL [PERSON_NAME] [PER…" at bounding box center [583, 126] width 102 height 39
click at [552, 153] on select "Select ADMIN [PERSON_NAME] [PERSON_NAME] [PERSON_NAME] KAPIL [PERSON_NAME] [PER…" at bounding box center [583, 162] width 88 height 18
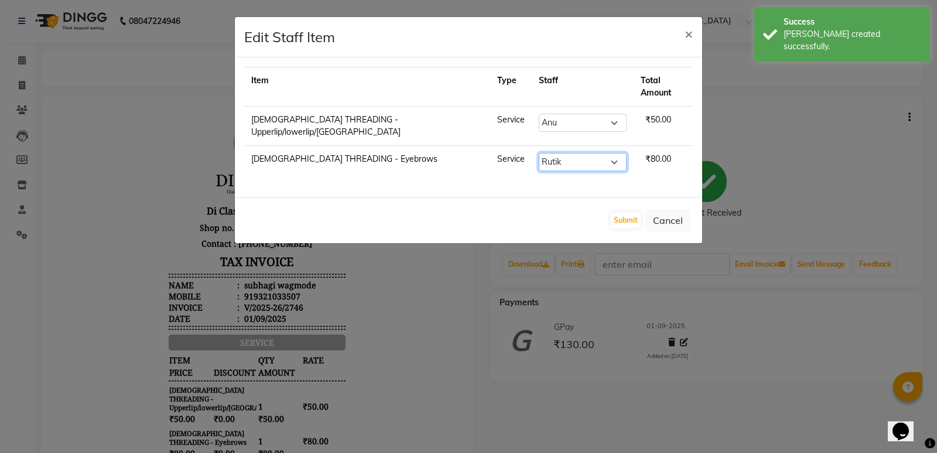
select select "61321"
click at [539, 153] on select "Select ADMIN [PERSON_NAME] [PERSON_NAME] [PERSON_NAME] KAPIL [PERSON_NAME] [PER…" at bounding box center [583, 162] width 88 height 18
click at [629, 212] on button "Submit" at bounding box center [626, 220] width 30 height 16
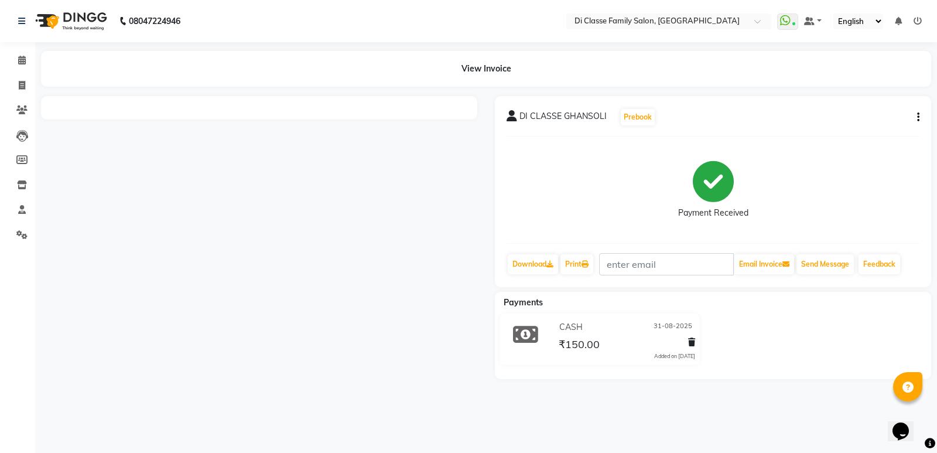
click at [918, 118] on icon "button" at bounding box center [918, 117] width 2 height 1
click at [894, 110] on div "Edit Item Staff" at bounding box center [860, 110] width 80 height 15
select select "77033"
